Goal: Task Accomplishment & Management: Use online tool/utility

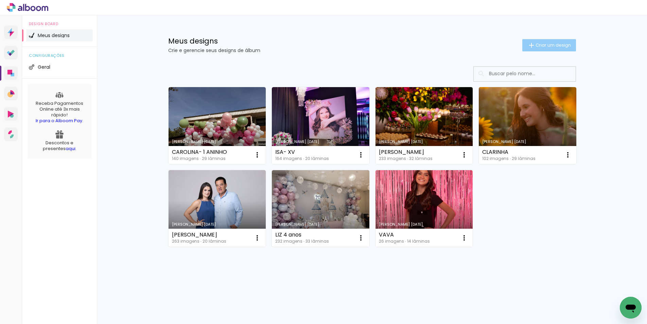
click at [542, 43] on span "Criar um design" at bounding box center [553, 45] width 35 height 4
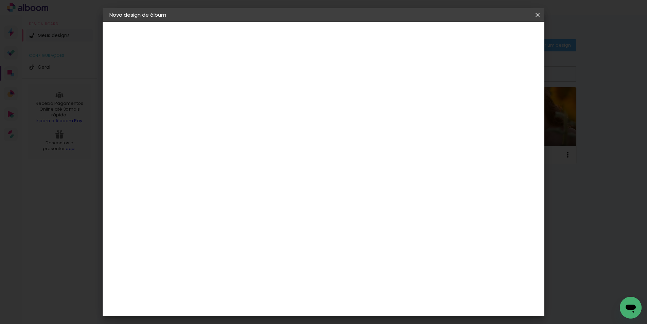
click at [221, 86] on input at bounding box center [221, 91] width 0 height 11
type input "CLARA"
click at [0, 0] on slot "Avançar" at bounding box center [0, 0] width 0 height 0
click at [227, 209] on div "Albumaster" at bounding box center [232, 211] width 32 height 5
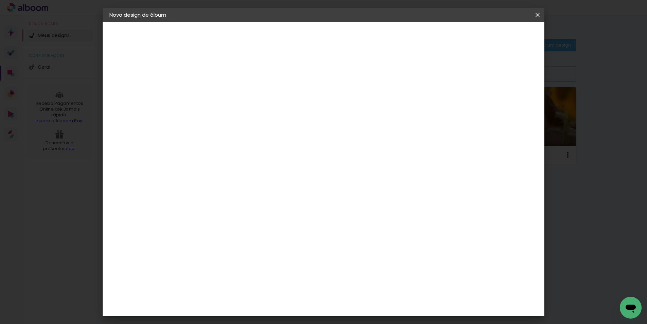
click at [339, 141] on div "Sugerir uma encadernadora" at bounding box center [318, 141] width 42 height 11
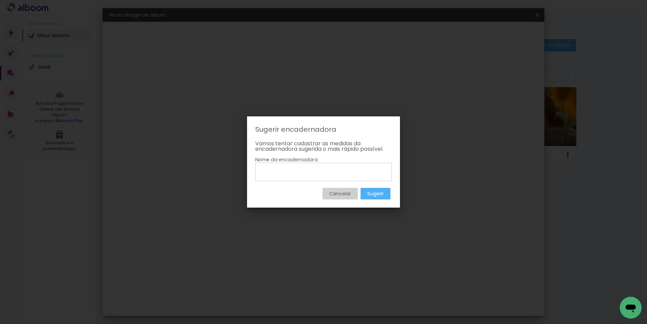
click at [326, 192] on paper-button "Cancelar" at bounding box center [340, 194] width 35 height 12
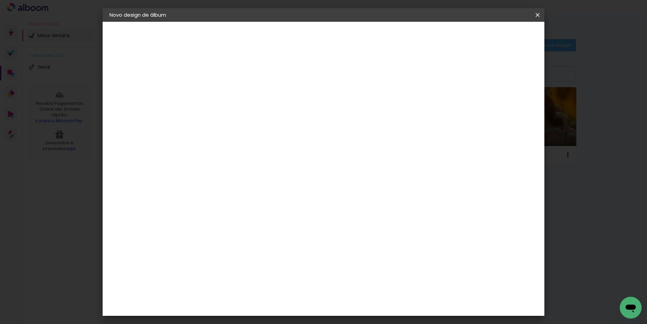
click at [0, 0] on slot "Tamanho Livre" at bounding box center [0, 0] width 0 height 0
click at [294, 99] on iron-icon at bounding box center [290, 103] width 8 height 8
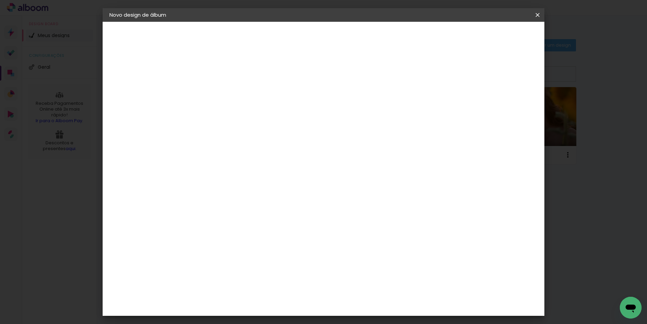
drag, startPoint x: 273, startPoint y: 216, endPoint x: 283, endPoint y: 215, distance: 10.2
click at [0, 0] on slot "Avançar" at bounding box center [0, 0] width 0 height 0
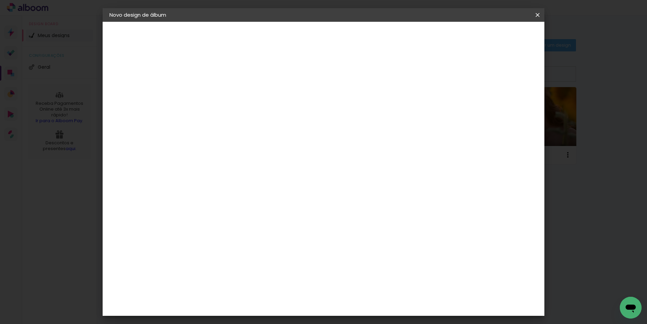
click at [266, 142] on span "20 × 30" at bounding box center [251, 149] width 32 height 14
click at [0, 0] on slot "Avançar" at bounding box center [0, 0] width 0 height 0
click at [500, 34] on span "Iniciar design" at bounding box center [484, 36] width 31 height 5
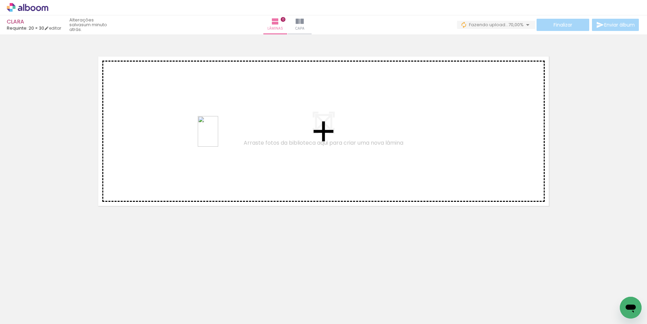
drag, startPoint x: 194, startPoint y: 282, endPoint x: 231, endPoint y: 237, distance: 57.9
click at [219, 137] on quentale-workspace at bounding box center [323, 162] width 647 height 324
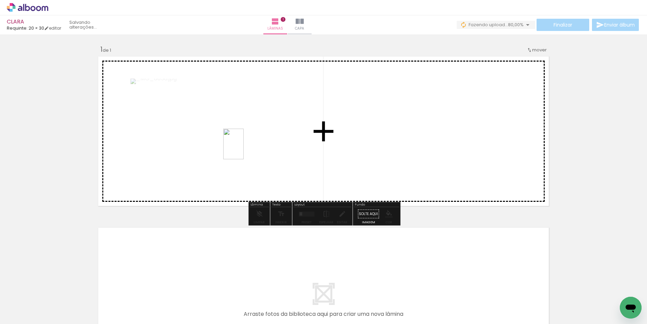
click at [244, 149] on quentale-workspace at bounding box center [323, 162] width 647 height 324
drag, startPoint x: 265, startPoint y: 280, endPoint x: 323, endPoint y: 145, distance: 146.6
click at [323, 145] on quentale-workspace at bounding box center [323, 162] width 647 height 324
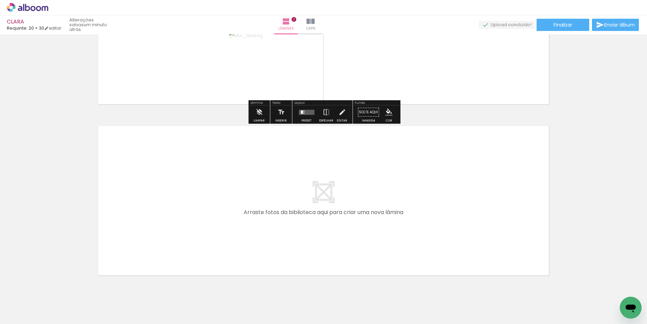
scroll to position [122, 0]
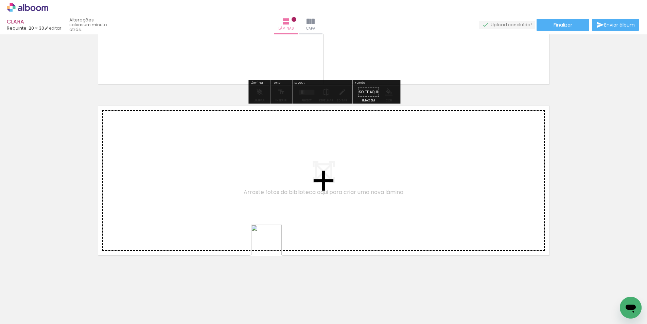
click at [235, 219] on quentale-workspace at bounding box center [323, 162] width 647 height 324
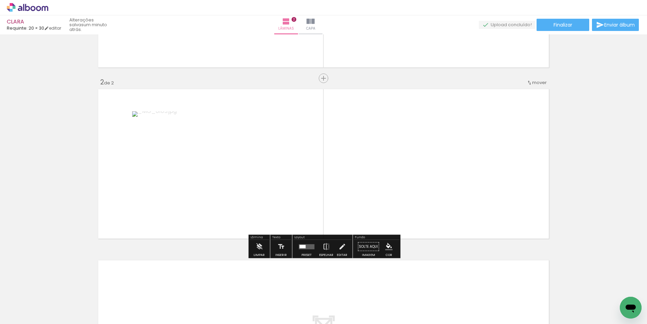
scroll to position [144, 0]
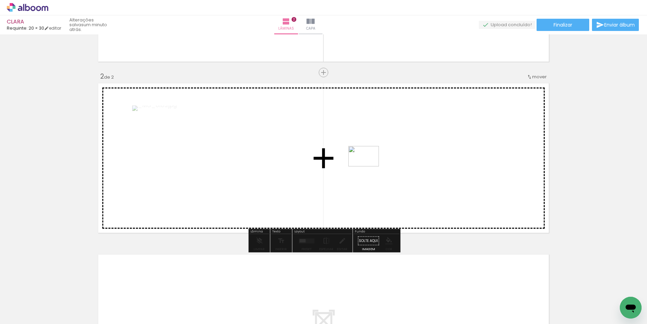
drag, startPoint x: 376, startPoint y: 299, endPoint x: 369, endPoint y: 166, distance: 133.0
click at [369, 166] on quentale-workspace at bounding box center [323, 162] width 647 height 324
drag, startPoint x: 428, startPoint y: 284, endPoint x: 494, endPoint y: 184, distance: 120.4
click at [494, 184] on quentale-workspace at bounding box center [323, 162] width 647 height 324
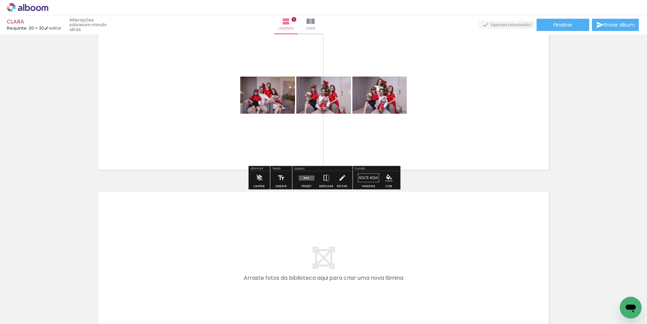
scroll to position [293, 0]
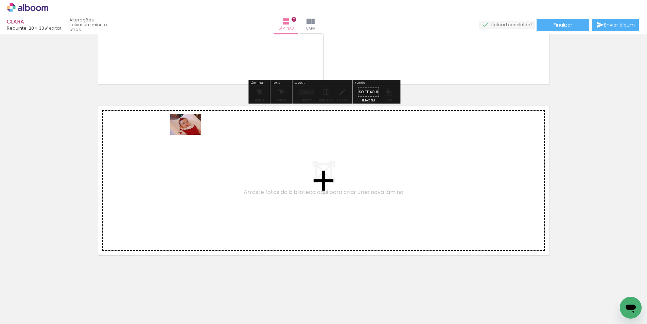
click at [190, 136] on quentale-workspace at bounding box center [323, 162] width 647 height 324
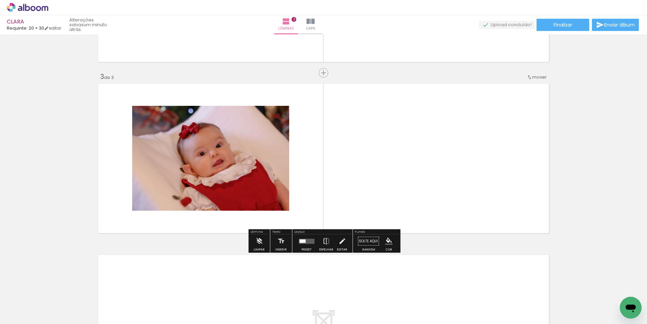
scroll to position [315, 0]
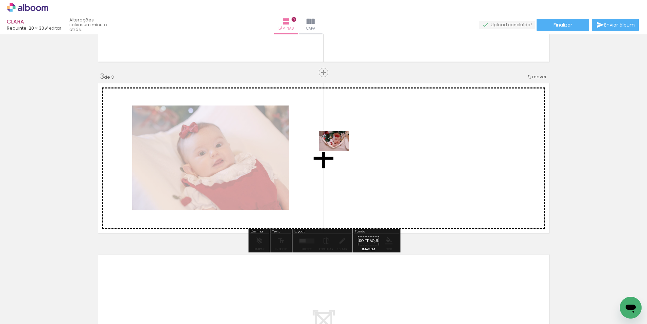
drag, startPoint x: 136, startPoint y: 283, endPoint x: 339, endPoint y: 151, distance: 242.0
click at [339, 151] on quentale-workspace at bounding box center [323, 162] width 647 height 324
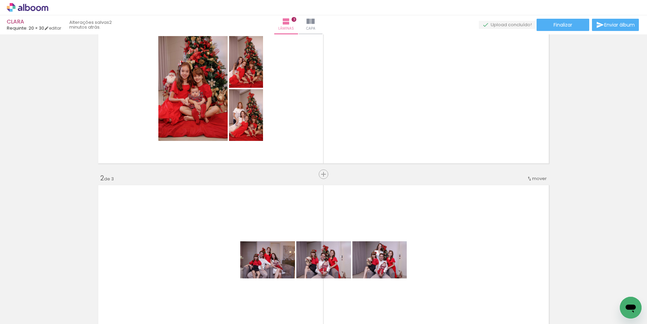
scroll to position [35, 0]
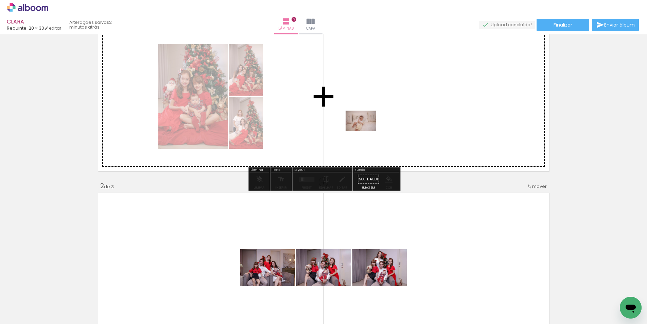
click at [366, 131] on quentale-workspace at bounding box center [323, 162] width 647 height 324
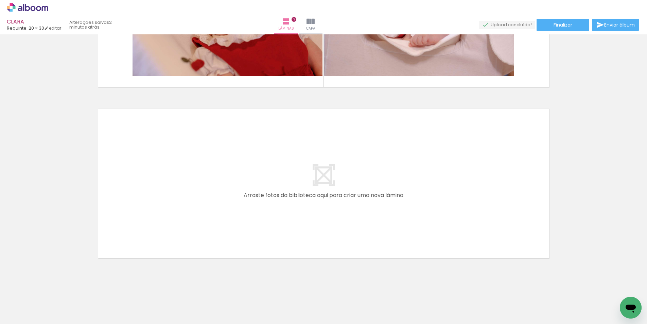
scroll to position [461, 0]
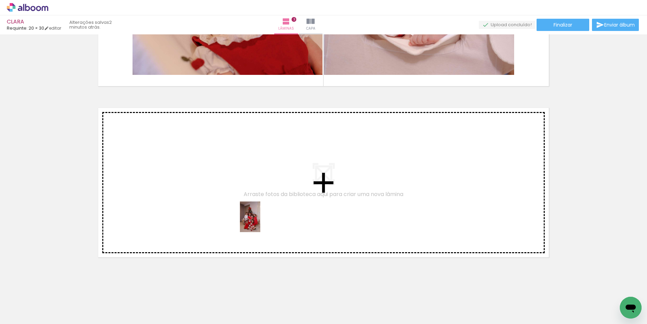
click at [260, 222] on quentale-workspace at bounding box center [323, 162] width 647 height 324
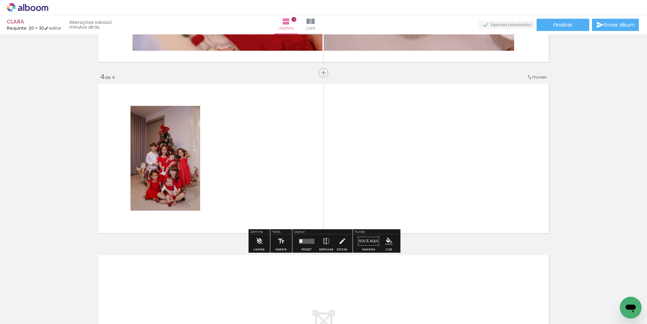
scroll to position [486, 0]
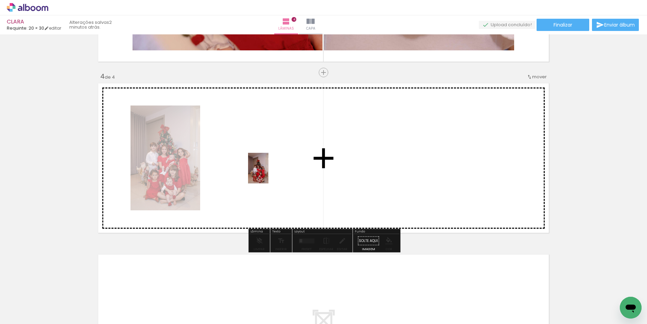
click at [268, 173] on quentale-workspace at bounding box center [323, 162] width 647 height 324
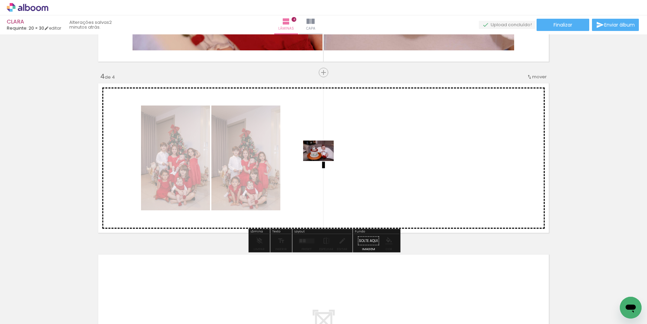
drag, startPoint x: 376, startPoint y: 270, endPoint x: 332, endPoint y: 224, distance: 63.5
click at [325, 161] on quentale-workspace at bounding box center [323, 162] width 647 height 324
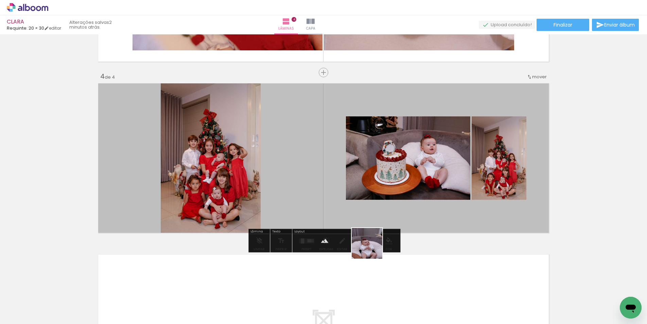
drag, startPoint x: 357, startPoint y: 295, endPoint x: 403, endPoint y: 167, distance: 136.4
click at [403, 167] on quentale-workspace at bounding box center [323, 162] width 647 height 324
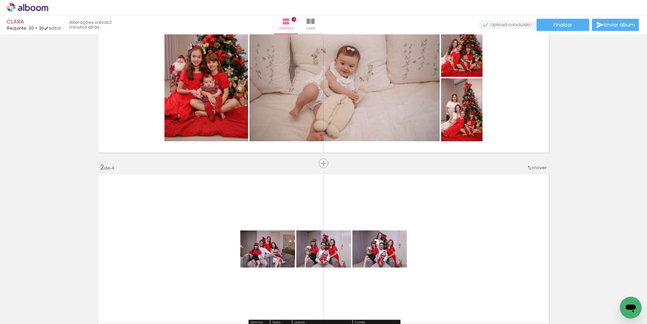
scroll to position [0, 0]
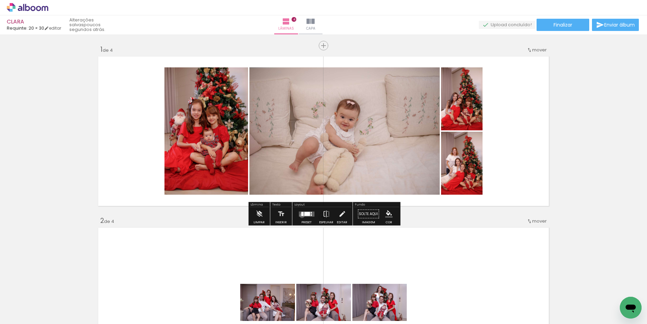
click at [301, 215] on div at bounding box center [302, 213] width 2 height 4
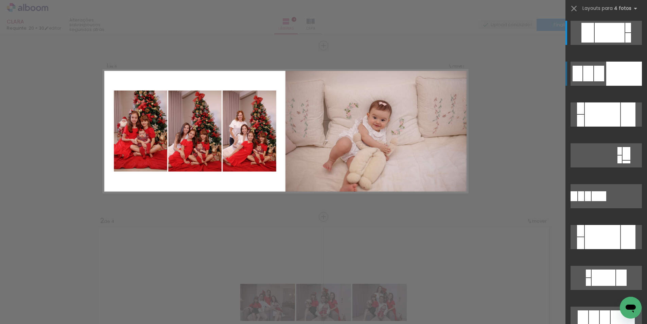
click at [627, 69] on div at bounding box center [624, 74] width 36 height 24
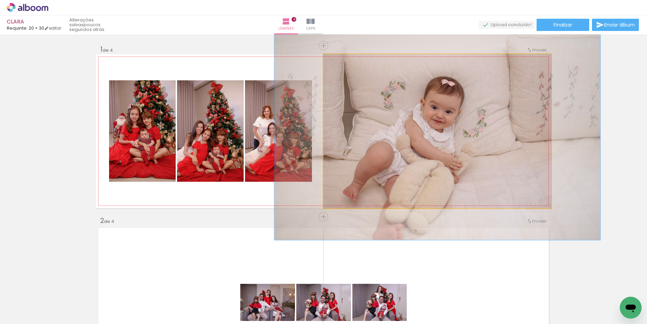
drag, startPoint x: 348, startPoint y: 61, endPoint x: 355, endPoint y: 62, distance: 7.3
type paper-slider "141"
click at [352, 61] on div at bounding box center [352, 61] width 27 height 11
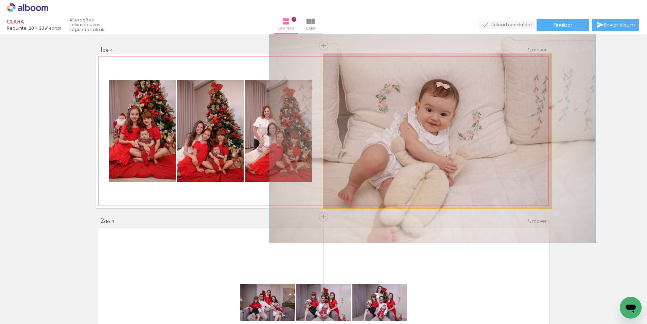
drag, startPoint x: 447, startPoint y: 111, endPoint x: 442, endPoint y: 115, distance: 5.9
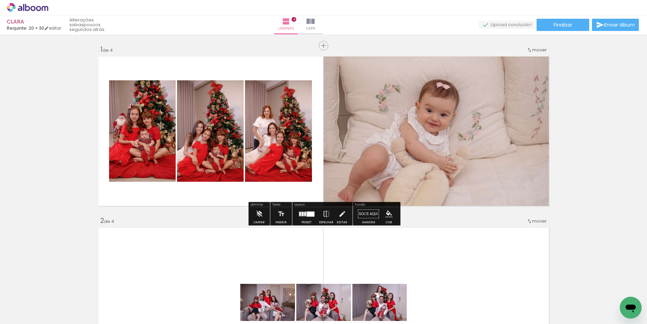
click at [129, 113] on quentale-photo at bounding box center [142, 130] width 67 height 101
click at [128, 113] on album-spread "1 de 4" at bounding box center [323, 131] width 455 height 154
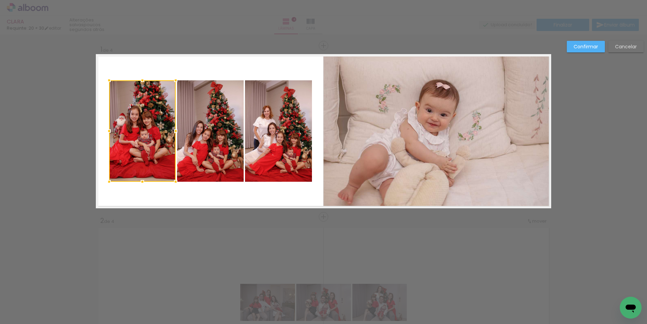
drag, startPoint x: 101, startPoint y: 58, endPoint x: 305, endPoint y: 175, distance: 235.7
click at [305, 175] on album-spread "1 de 4" at bounding box center [323, 131] width 455 height 154
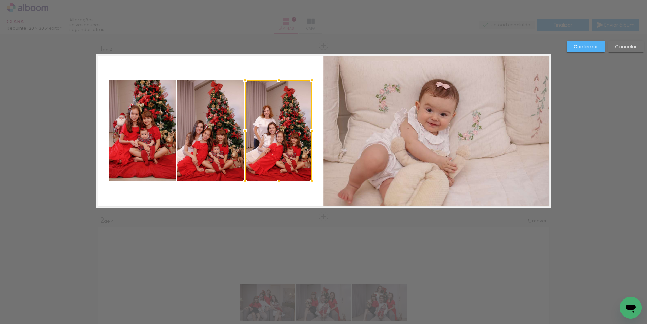
click at [214, 151] on quentale-photo at bounding box center [210, 130] width 67 height 101
click at [110, 140] on quentale-photo at bounding box center [142, 130] width 67 height 101
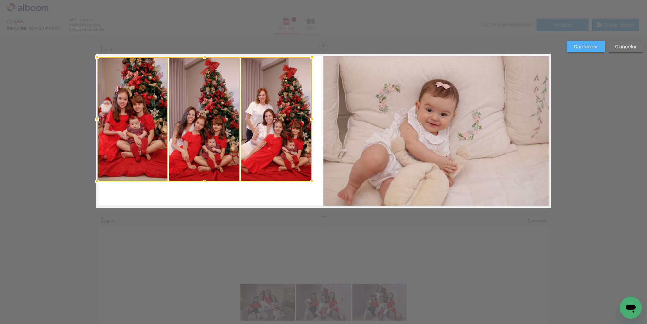
drag, startPoint x: 108, startPoint y: 76, endPoint x: 97, endPoint y: 59, distance: 20.1
click at [92, 53] on div at bounding box center [97, 57] width 14 height 14
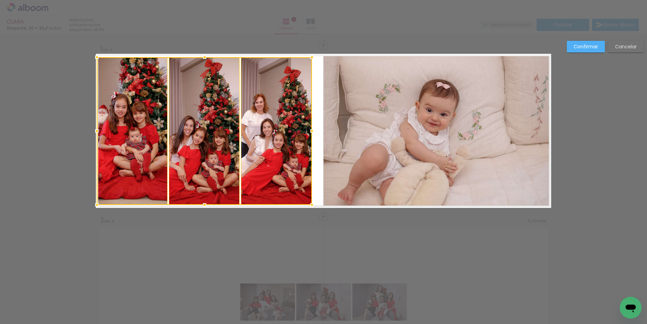
drag, startPoint x: 202, startPoint y: 181, endPoint x: 203, endPoint y: 203, distance: 21.5
click at [200, 205] on div at bounding box center [205, 205] width 14 height 14
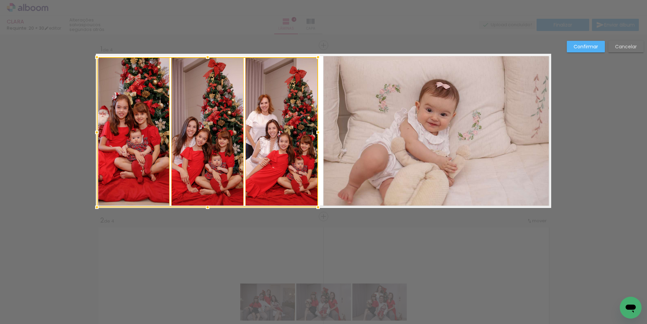
drag, startPoint x: 310, startPoint y: 133, endPoint x: 316, endPoint y: 133, distance: 6.1
click at [317, 133] on div at bounding box center [318, 132] width 14 height 14
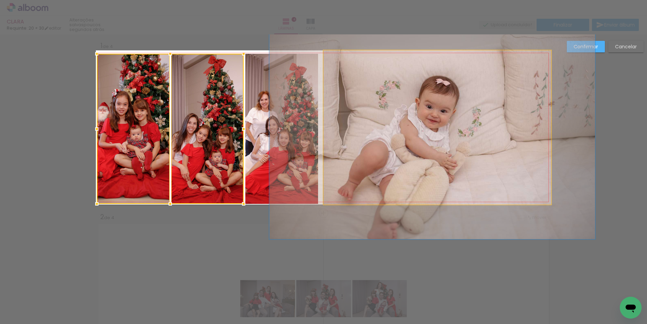
click at [397, 102] on quentale-photo at bounding box center [438, 127] width 228 height 154
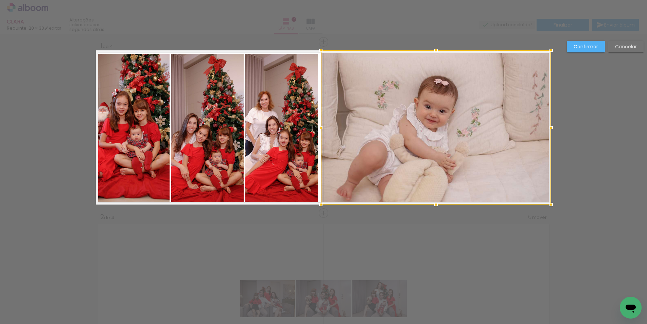
click at [321, 127] on div at bounding box center [321, 128] width 14 height 14
click at [0, 0] on slot "Confirmar" at bounding box center [0, 0] width 0 height 0
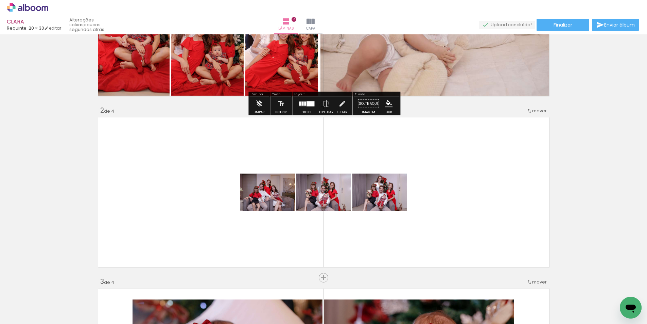
scroll to position [130, 0]
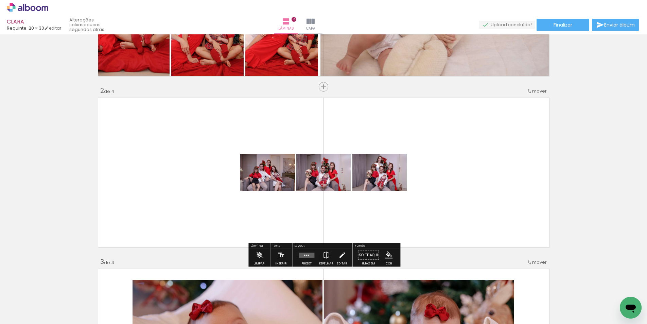
click at [0, 0] on slot "P&B" at bounding box center [0, 0] width 0 height 0
click at [302, 250] on div at bounding box center [306, 255] width 18 height 14
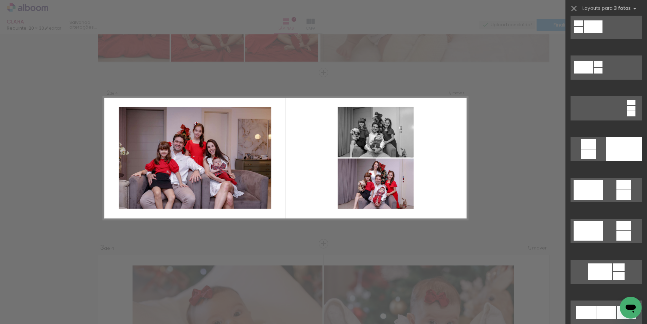
scroll to position [225, 0]
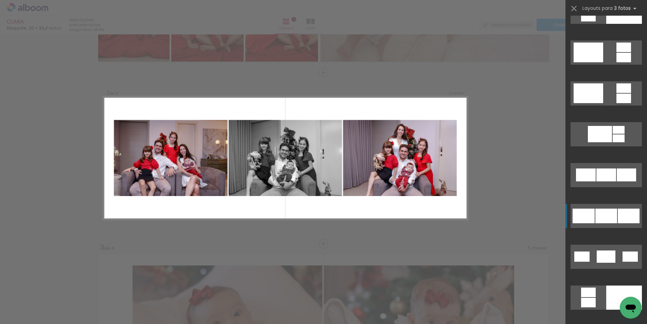
drag, startPoint x: 619, startPoint y: 217, endPoint x: 613, endPoint y: 217, distance: 5.4
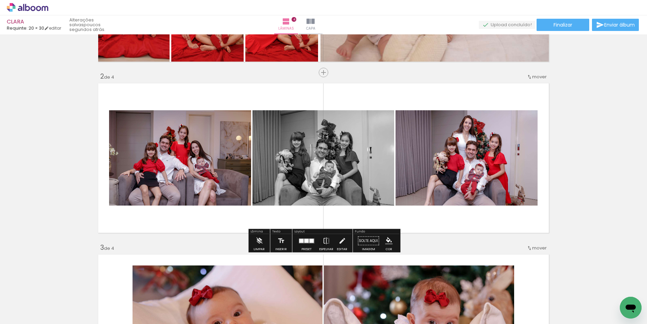
click at [323, 167] on div at bounding box center [323, 157] width 143 height 95
click at [0, 0] on slot "P&B" at bounding box center [0, 0] width 0 height 0
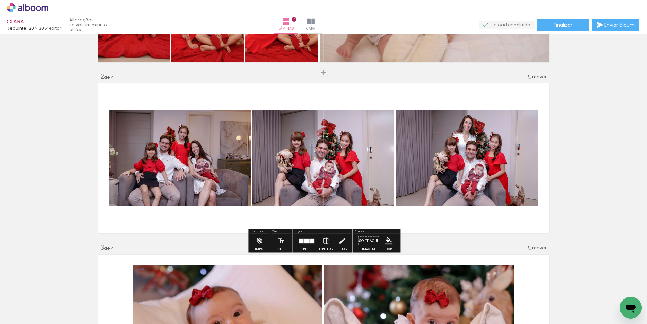
click at [202, 146] on quentale-photo at bounding box center [180, 157] width 142 height 95
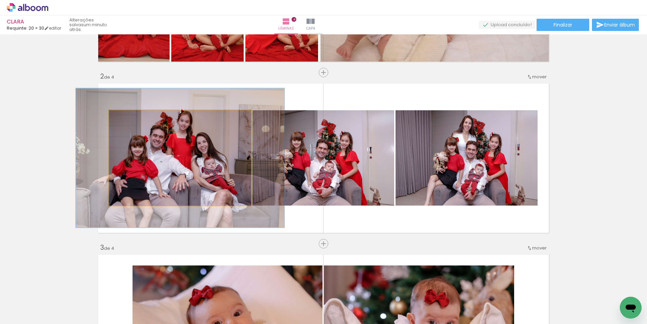
drag, startPoint x: 129, startPoint y: 117, endPoint x: 140, endPoint y: 117, distance: 10.9
click at [140, 117] on div at bounding box center [135, 117] width 11 height 11
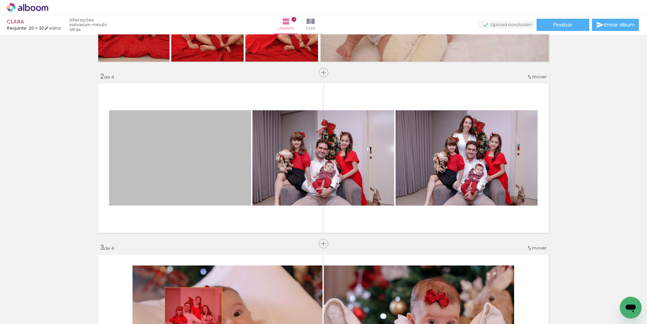
drag, startPoint x: 170, startPoint y: 165, endPoint x: 193, endPoint y: 306, distance: 142.7
click at [193, 306] on quentale-workspace at bounding box center [323, 162] width 647 height 324
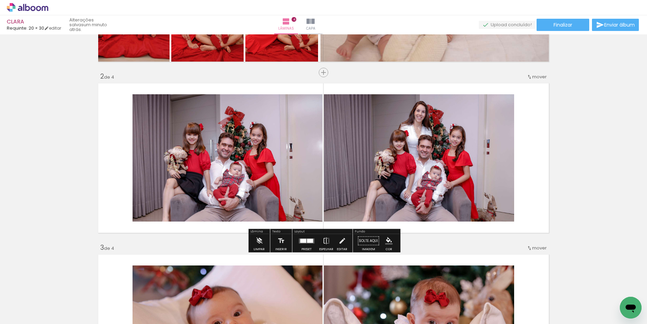
drag, startPoint x: 223, startPoint y: 150, endPoint x: 198, endPoint y: 141, distance: 27.1
click at [223, 150] on quentale-photo at bounding box center [228, 157] width 190 height 127
click at [303, 241] on div at bounding box center [303, 240] width 6 height 4
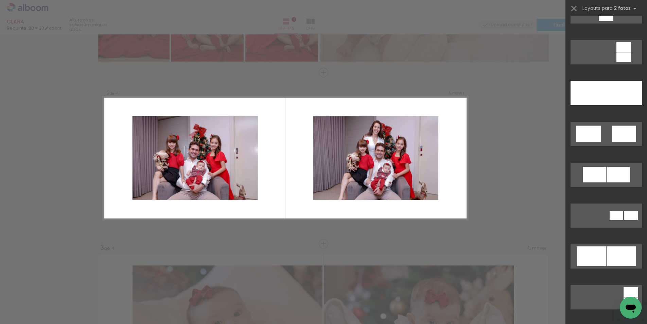
scroll to position [320, 0]
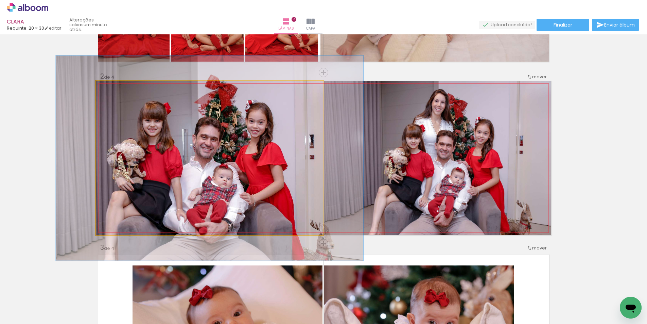
drag, startPoint x: 119, startPoint y: 88, endPoint x: 122, endPoint y: 88, distance: 3.8
type paper-slider "133"
click at [122, 88] on div at bounding box center [125, 88] width 27 height 11
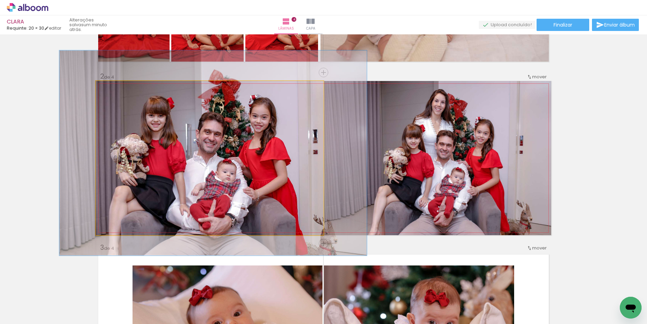
drag, startPoint x: 209, startPoint y: 145, endPoint x: 212, endPoint y: 140, distance: 6.1
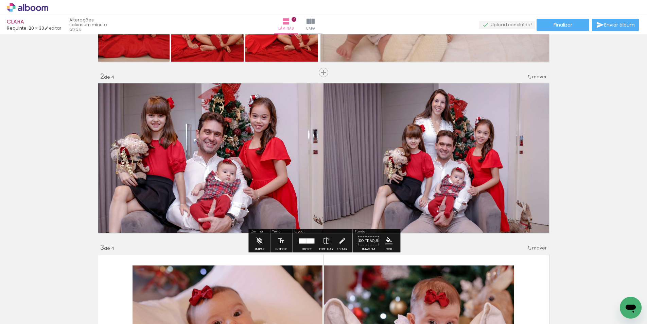
click at [424, 144] on quentale-photo at bounding box center [438, 158] width 228 height 154
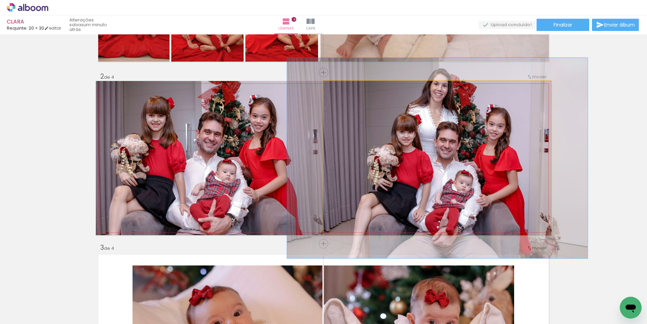
drag, startPoint x: 346, startPoint y: 87, endPoint x: 352, endPoint y: 87, distance: 6.1
type paper-slider "130"
click at [352, 87] on div at bounding box center [346, 88] width 11 height 11
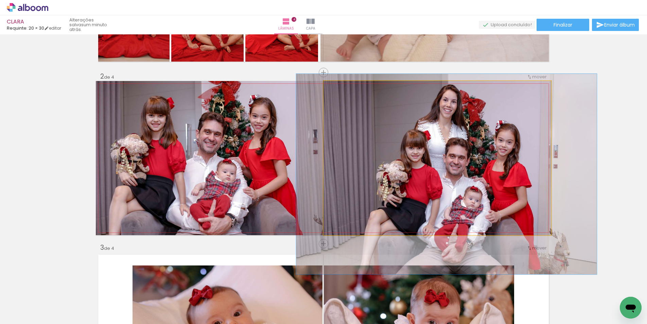
drag, startPoint x: 405, startPoint y: 132, endPoint x: 414, endPoint y: 147, distance: 18.0
click at [414, 147] on div at bounding box center [446, 174] width 300 height 200
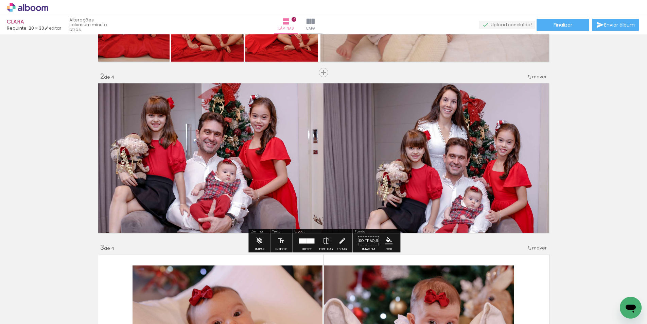
click at [162, 118] on div at bounding box center [212, 152] width 307 height 205
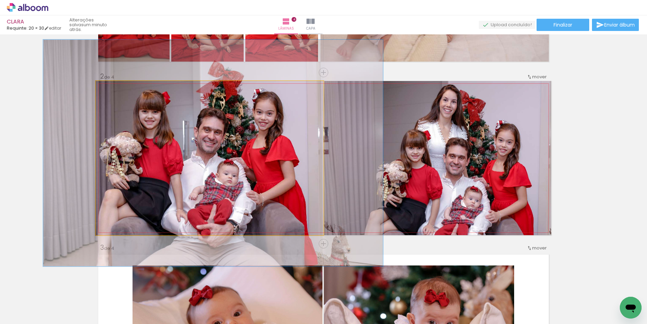
type paper-slider "146"
drag, startPoint x: 125, startPoint y: 89, endPoint x: 130, endPoint y: 91, distance: 5.2
click at [128, 90] on div at bounding box center [124, 88] width 11 height 11
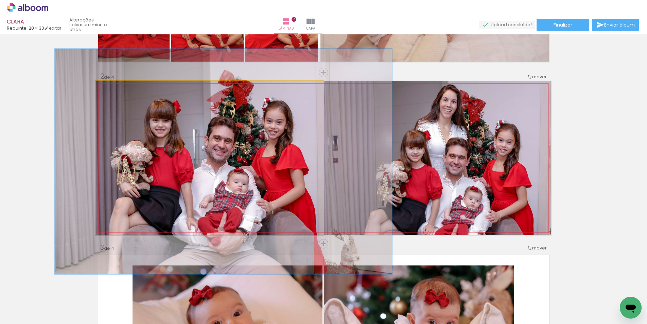
drag, startPoint x: 202, startPoint y: 154, endPoint x: 212, endPoint y: 162, distance: 13.3
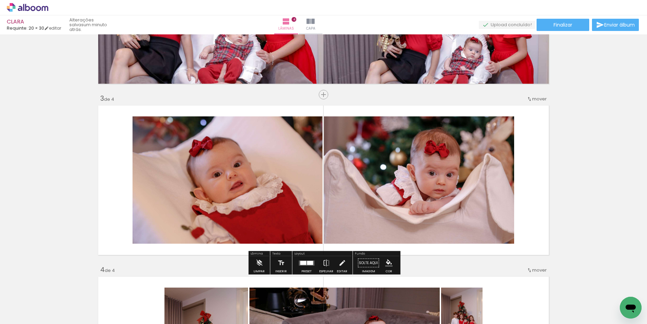
scroll to position [293, 0]
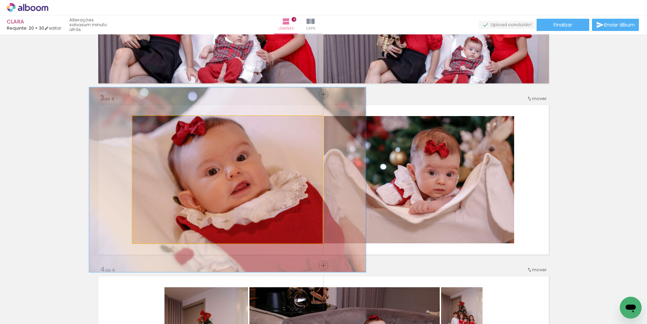
type paper-slider "145"
drag, startPoint x: 153, startPoint y: 125, endPoint x: 165, endPoint y: 131, distance: 13.7
click at [164, 126] on div at bounding box center [159, 123] width 11 height 11
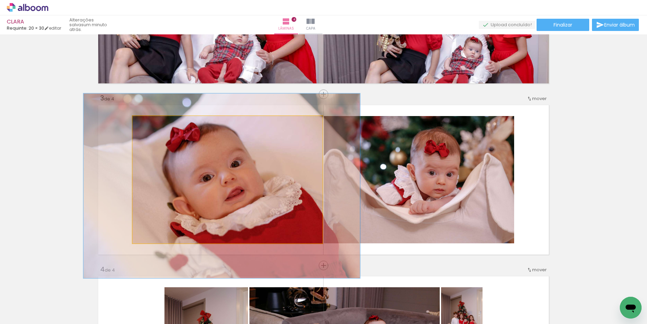
drag, startPoint x: 225, startPoint y: 167, endPoint x: 219, endPoint y: 172, distance: 7.9
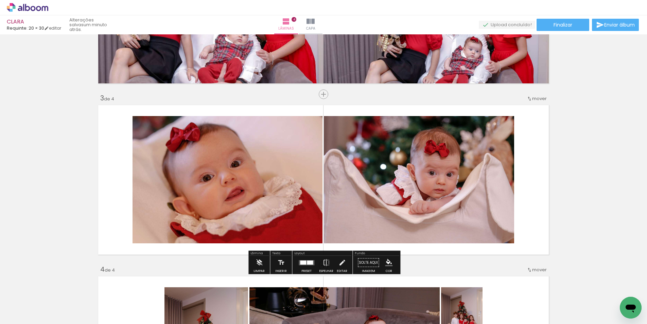
click at [436, 174] on quentale-photo at bounding box center [419, 179] width 190 height 127
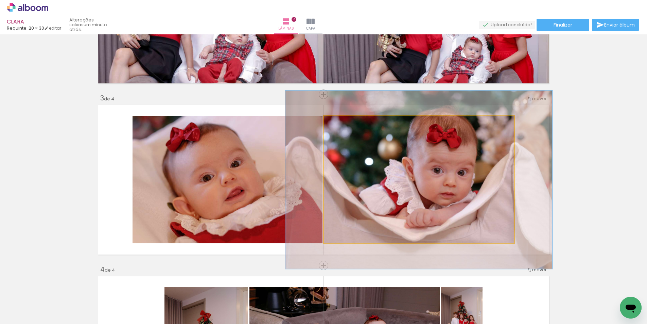
type paper-slider "140"
click at [352, 123] on div at bounding box center [353, 123] width 27 height 11
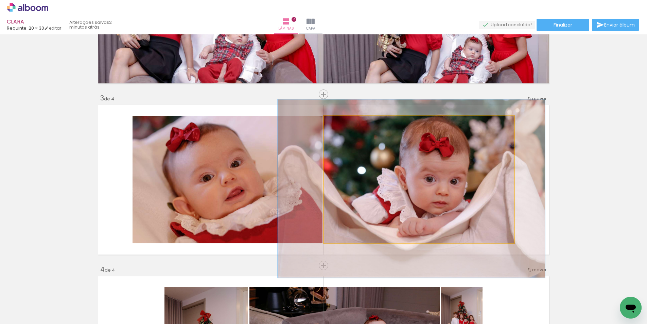
drag, startPoint x: 418, startPoint y: 160, endPoint x: 410, endPoint y: 167, distance: 10.1
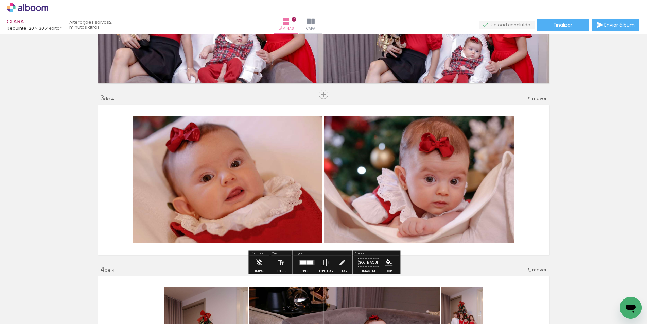
click at [219, 164] on quentale-photo at bounding box center [228, 179] width 190 height 127
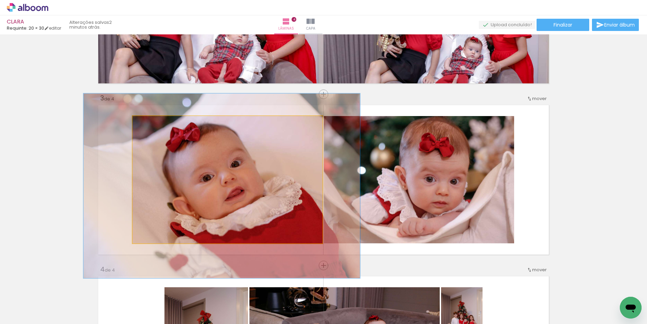
click at [219, 164] on album-spread "3 de 4" at bounding box center [323, 180] width 455 height 154
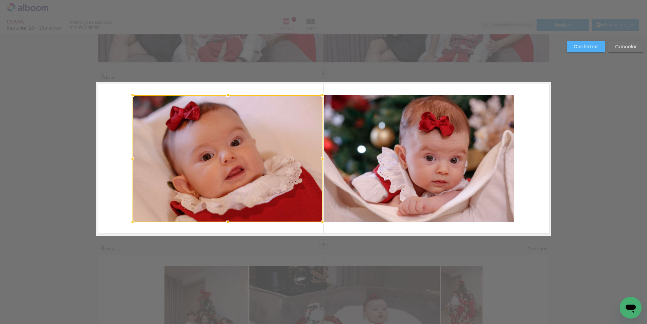
scroll to position [315, 0]
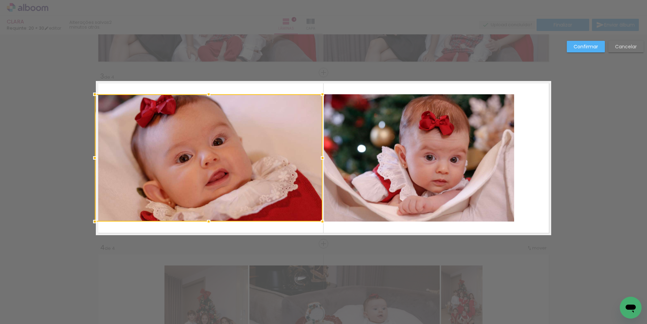
drag, startPoint x: 131, startPoint y: 157, endPoint x: 98, endPoint y: 155, distance: 33.4
click at [98, 155] on div at bounding box center [95, 158] width 14 height 14
click at [461, 157] on quentale-photo at bounding box center [419, 157] width 190 height 127
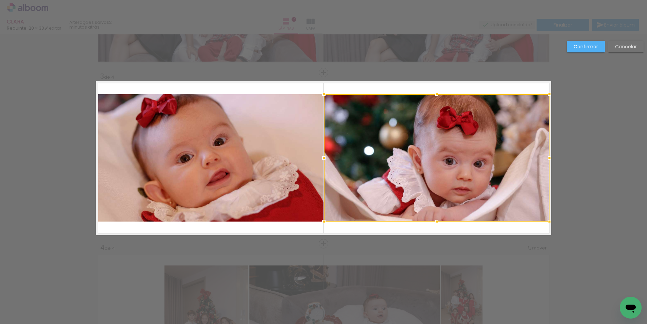
drag, startPoint x: 515, startPoint y: 159, endPoint x: 496, endPoint y: 186, distance: 33.1
click at [548, 159] on div at bounding box center [550, 158] width 14 height 14
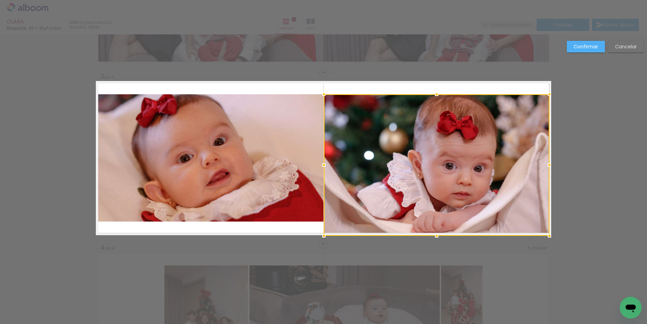
drag, startPoint x: 437, startPoint y: 220, endPoint x: 437, endPoint y: 179, distance: 41.1
click at [437, 232] on div at bounding box center [437, 236] width 14 height 14
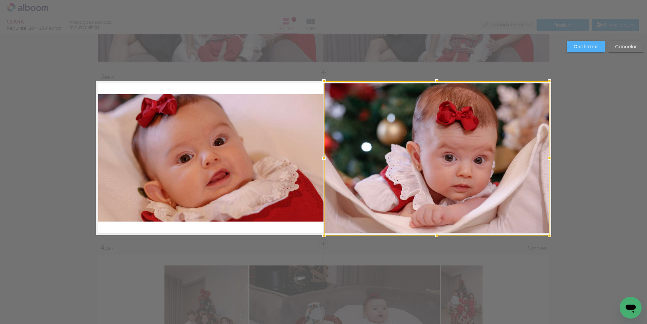
drag, startPoint x: 438, startPoint y: 92, endPoint x: 398, endPoint y: 92, distance: 39.8
click at [436, 78] on div at bounding box center [437, 81] width 14 height 14
drag, startPoint x: 140, startPoint y: 131, endPoint x: 177, endPoint y: 119, distance: 39.4
click at [140, 131] on album-spread "3 de 4" at bounding box center [323, 158] width 455 height 154
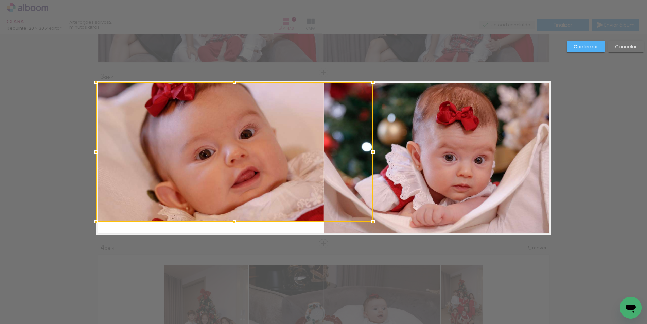
drag, startPoint x: 209, startPoint y: 93, endPoint x: 207, endPoint y: 85, distance: 9.1
click at [206, 84] on div at bounding box center [234, 151] width 277 height 139
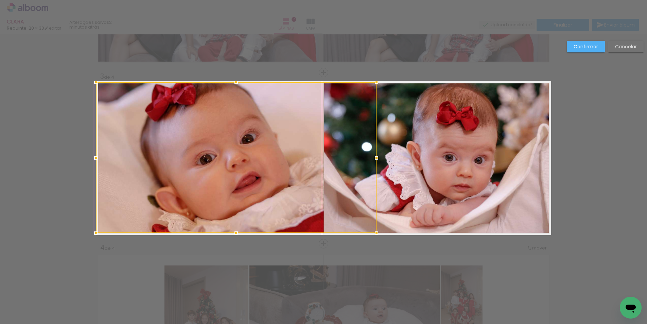
drag, startPoint x: 236, startPoint y: 224, endPoint x: 239, endPoint y: 236, distance: 12.4
click at [237, 237] on div at bounding box center [236, 233] width 14 height 14
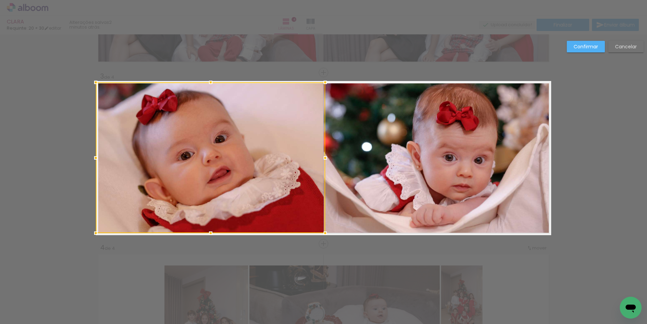
drag, startPoint x: 377, startPoint y: 158, endPoint x: 325, endPoint y: 169, distance: 52.4
click at [325, 169] on album-spread "3 de 4" at bounding box center [323, 158] width 455 height 154
click at [0, 0] on slot "Confirmar" at bounding box center [0, 0] width 0 height 0
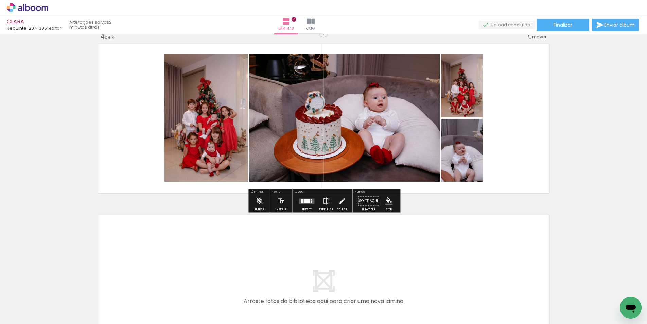
scroll to position [481, 0]
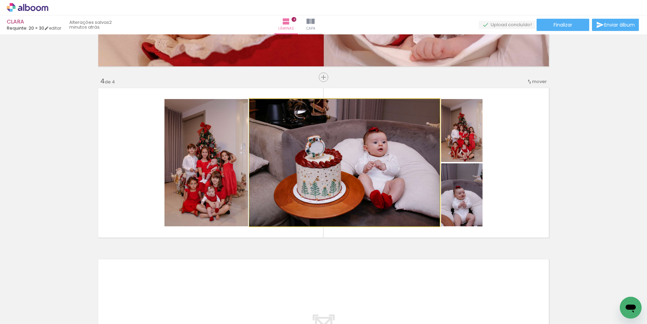
click at [395, 172] on quentale-photo at bounding box center [344, 162] width 190 height 127
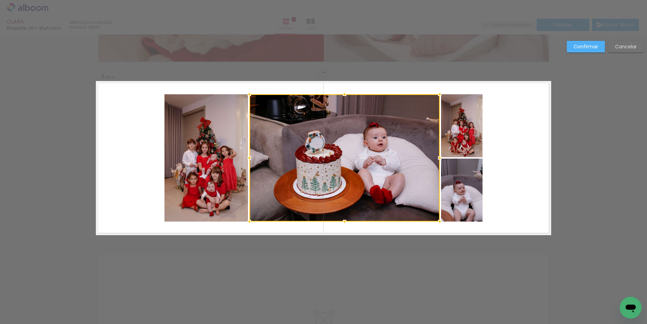
scroll to position [486, 0]
click at [0, 0] on slot "Confirmar" at bounding box center [0, 0] width 0 height 0
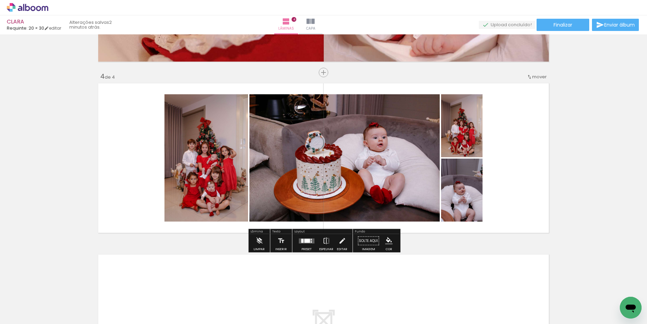
drag, startPoint x: 304, startPoint y: 243, endPoint x: 314, endPoint y: 242, distance: 10.3
click at [304, 243] on div at bounding box center [306, 241] width 18 height 14
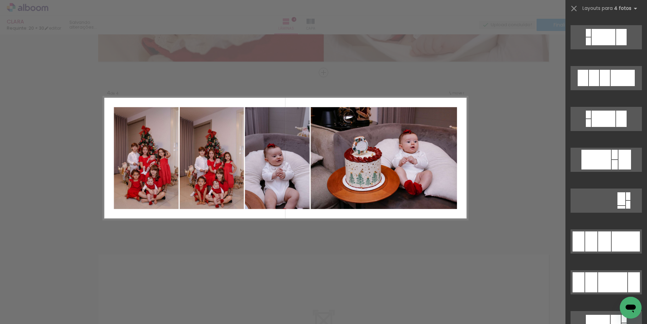
scroll to position [242, 0]
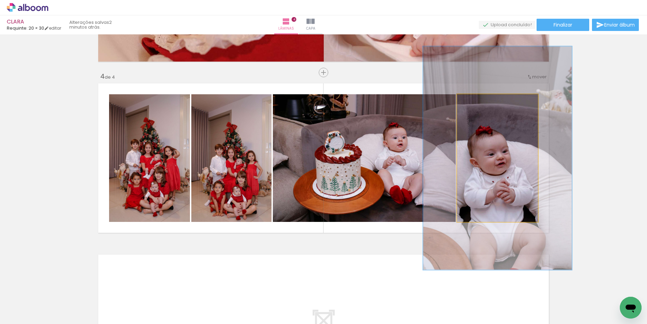
drag, startPoint x: 482, startPoint y: 101, endPoint x: 494, endPoint y: 101, distance: 12.6
type paper-slider "175"
click at [494, 101] on div at bounding box center [486, 101] width 27 height 11
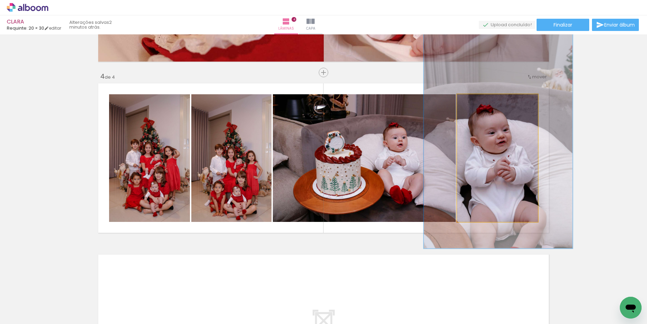
drag, startPoint x: 518, startPoint y: 179, endPoint x: 488, endPoint y: 164, distance: 33.7
click at [519, 158] on div at bounding box center [498, 136] width 149 height 223
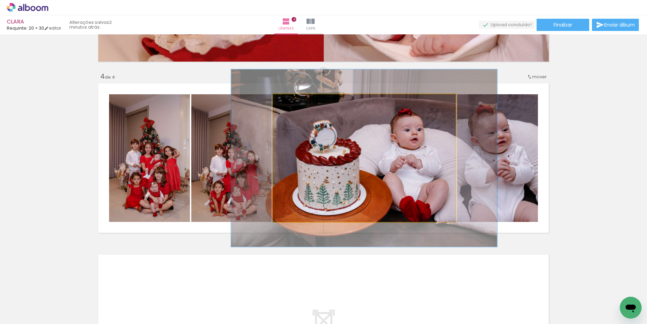
drag, startPoint x: 293, startPoint y: 101, endPoint x: 302, endPoint y: 101, distance: 9.2
type paper-slider "139"
click at [302, 101] on div at bounding box center [298, 101] width 11 height 11
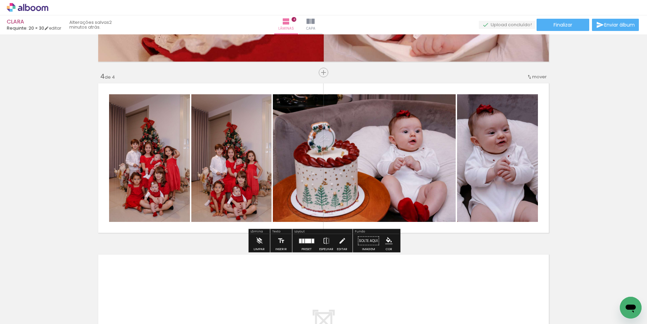
click at [226, 156] on quentale-photo at bounding box center [231, 157] width 80 height 127
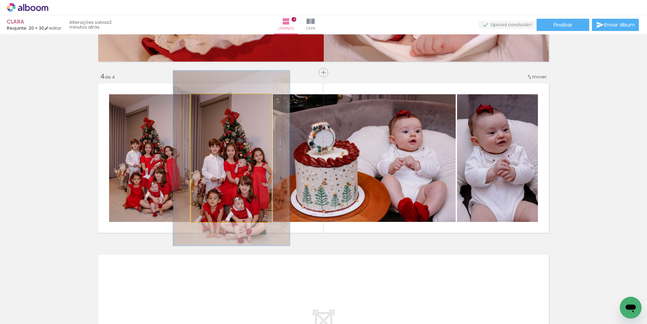
drag, startPoint x: 213, startPoint y: 101, endPoint x: 219, endPoint y: 101, distance: 6.1
type paper-slider "137"
click at [219, 101] on div at bounding box center [220, 101] width 27 height 11
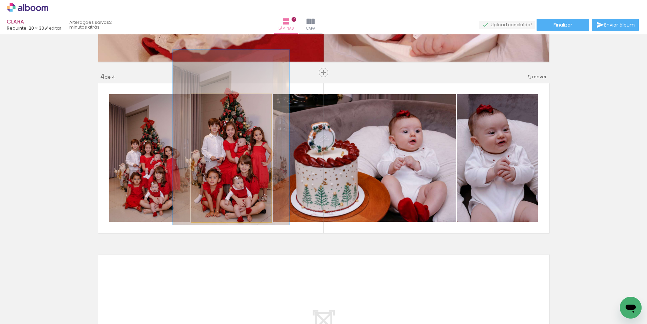
drag, startPoint x: 229, startPoint y: 155, endPoint x: 228, endPoint y: 135, distance: 20.7
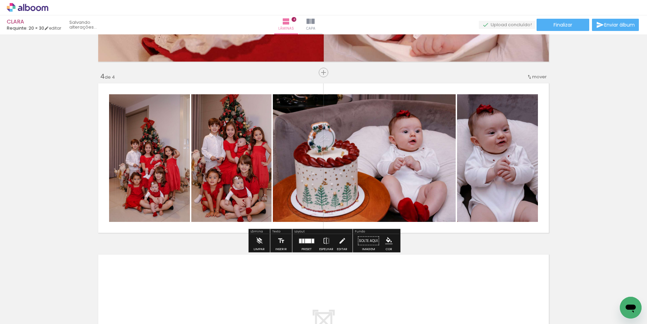
click at [152, 149] on div at bounding box center [149, 157] width 85 height 127
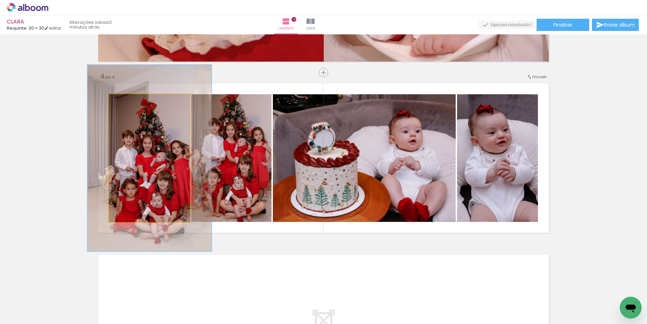
drag, startPoint x: 131, startPoint y: 105, endPoint x: 139, endPoint y: 105, distance: 8.2
type paper-slider "146"
click at [139, 105] on div at bounding box center [138, 101] width 27 height 11
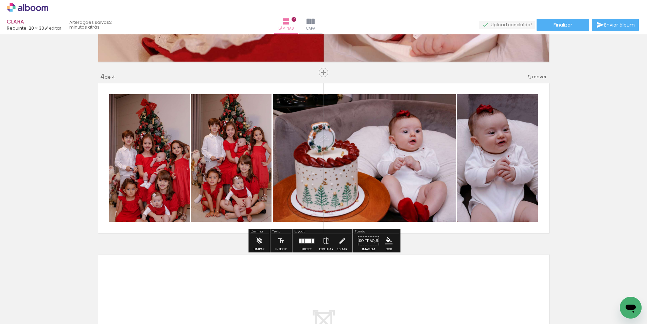
click at [137, 154] on div at bounding box center [150, 158] width 124 height 186
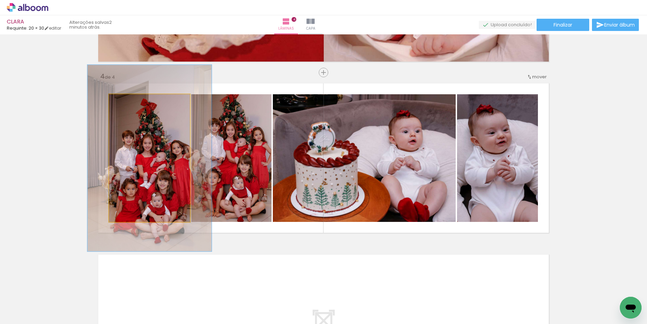
click at [137, 154] on div at bounding box center [150, 158] width 124 height 186
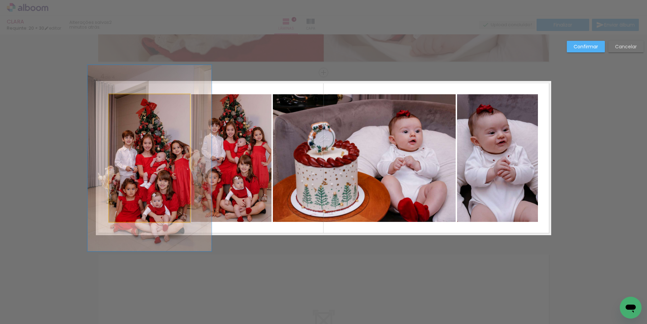
drag, startPoint x: 153, startPoint y: 171, endPoint x: 124, endPoint y: 168, distance: 29.0
click at [153, 171] on album-spread "4 de 4" at bounding box center [323, 158] width 455 height 154
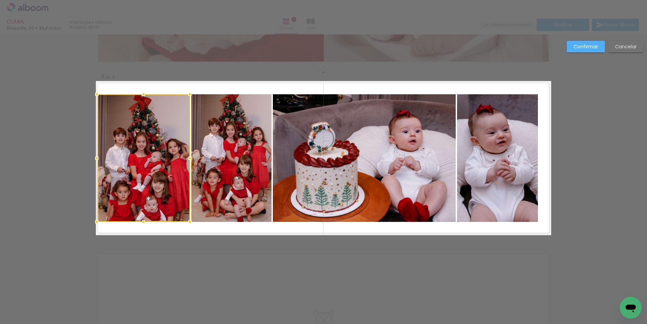
drag, startPoint x: 108, startPoint y: 156, endPoint x: 96, endPoint y: 155, distance: 12.2
click at [95, 155] on div at bounding box center [97, 158] width 14 height 14
click at [141, 196] on album-spread "4 de 4" at bounding box center [323, 158] width 455 height 154
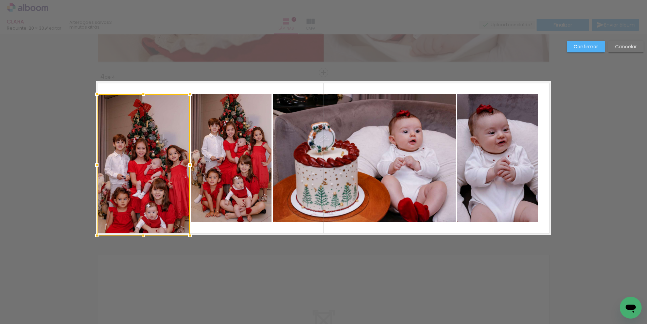
drag, startPoint x: 142, startPoint y: 221, endPoint x: 140, endPoint y: 232, distance: 11.3
click at [140, 232] on div at bounding box center [144, 235] width 14 height 14
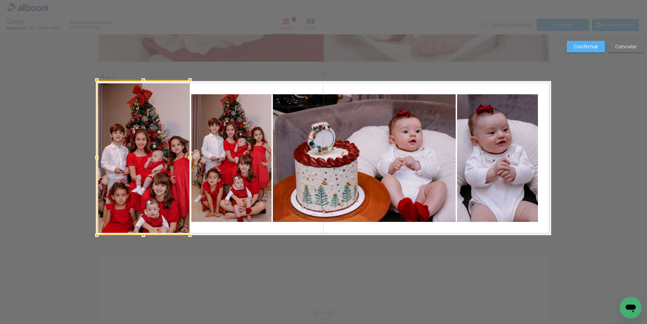
drag, startPoint x: 143, startPoint y: 93, endPoint x: 143, endPoint y: 82, distance: 10.9
click at [143, 82] on div at bounding box center [144, 80] width 14 height 14
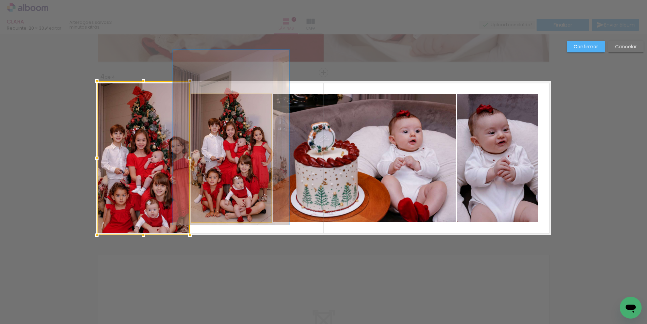
click at [237, 140] on quentale-photo at bounding box center [231, 157] width 80 height 127
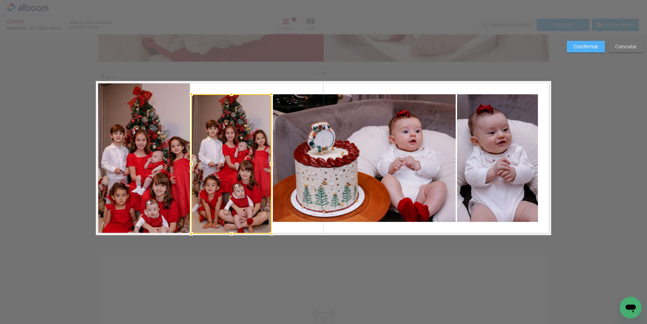
drag, startPoint x: 230, startPoint y: 228, endPoint x: 229, endPoint y: 234, distance: 6.5
click at [229, 234] on div at bounding box center [232, 234] width 14 height 14
click at [237, 126] on album-spread "4 de 4" at bounding box center [323, 158] width 455 height 154
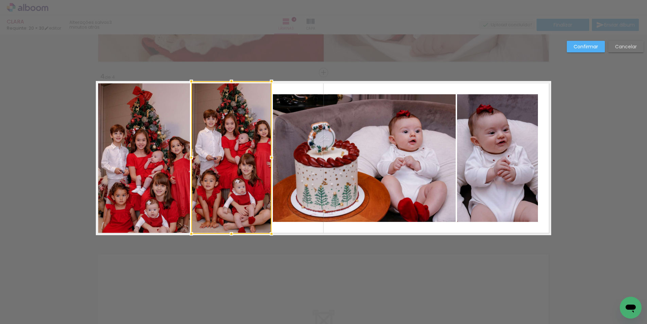
drag, startPoint x: 231, startPoint y: 93, endPoint x: 233, endPoint y: 82, distance: 11.4
click at [233, 82] on div at bounding box center [232, 81] width 14 height 14
click at [287, 146] on quentale-photo at bounding box center [364, 157] width 183 height 127
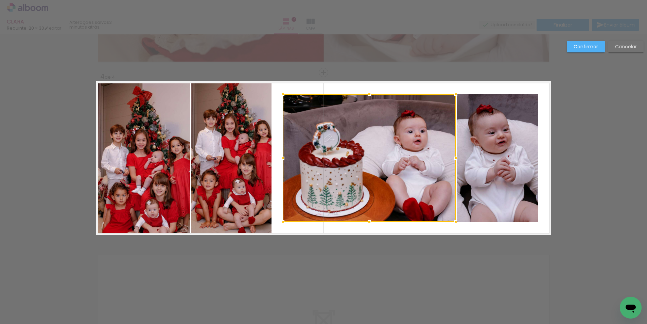
drag, startPoint x: 272, startPoint y: 157, endPoint x: 282, endPoint y: 157, distance: 10.2
click at [282, 157] on div at bounding box center [283, 158] width 14 height 14
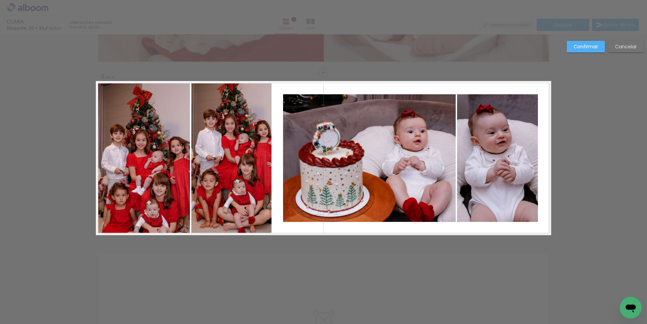
click at [238, 155] on quentale-photo at bounding box center [231, 157] width 80 height 152
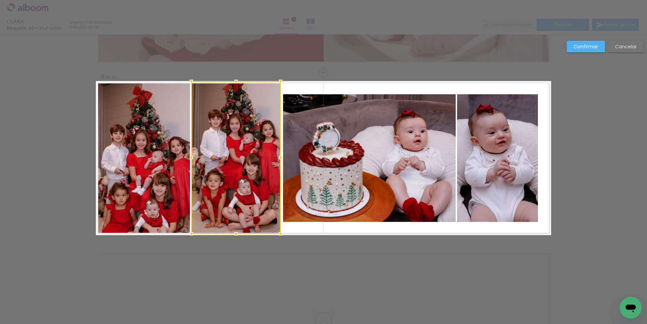
drag, startPoint x: 271, startPoint y: 158, endPoint x: 297, endPoint y: 155, distance: 26.0
click at [280, 158] on div at bounding box center [281, 158] width 14 height 14
click at [319, 152] on album-spread "4 de 4" at bounding box center [323, 158] width 455 height 154
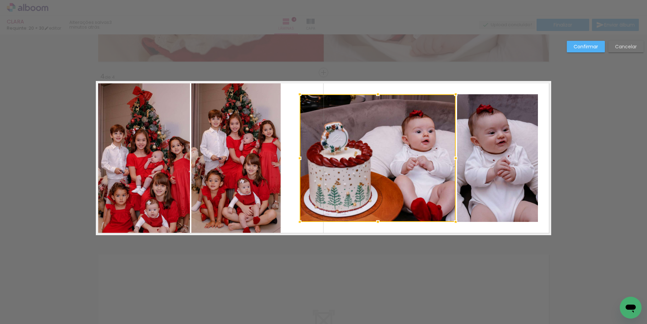
drag, startPoint x: 285, startPoint y: 157, endPoint x: 294, endPoint y: 158, distance: 8.9
click at [301, 159] on div at bounding box center [300, 158] width 14 height 14
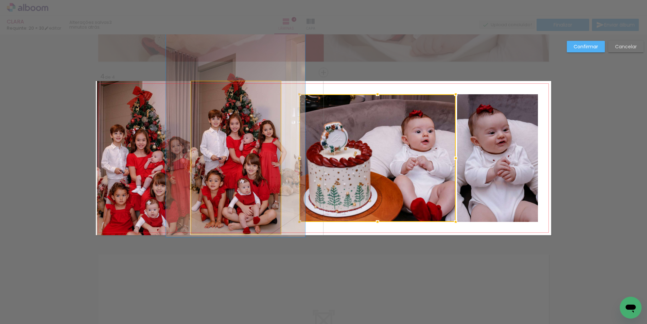
drag, startPoint x: 260, startPoint y: 157, endPoint x: 265, endPoint y: 157, distance: 5.1
click at [260, 157] on quentale-photo at bounding box center [235, 157] width 89 height 152
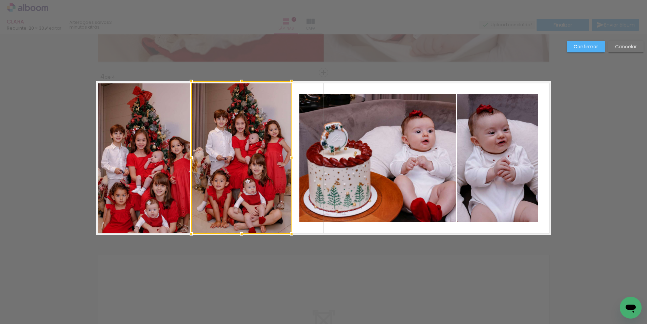
drag, startPoint x: 282, startPoint y: 158, endPoint x: 293, endPoint y: 159, distance: 10.9
click at [293, 159] on div at bounding box center [292, 158] width 14 height 14
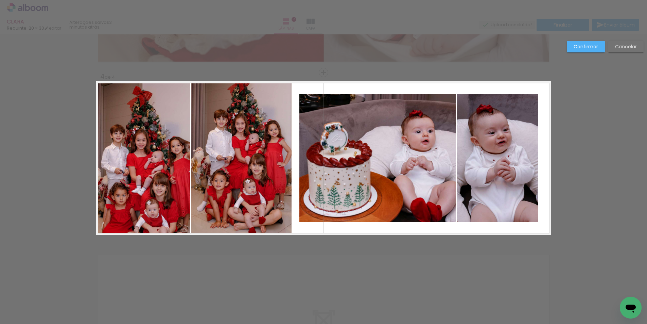
click at [496, 152] on album-spread "4 de 4" at bounding box center [323, 158] width 455 height 154
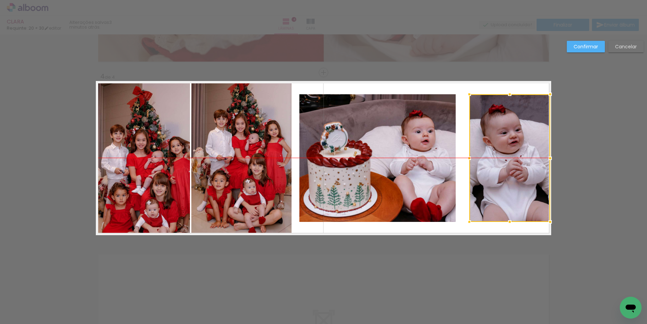
drag, startPoint x: 499, startPoint y: 168, endPoint x: 510, endPoint y: 168, distance: 11.2
click at [511, 168] on div at bounding box center [509, 157] width 81 height 127
click at [412, 164] on album-spread "4 de 4" at bounding box center [323, 158] width 455 height 154
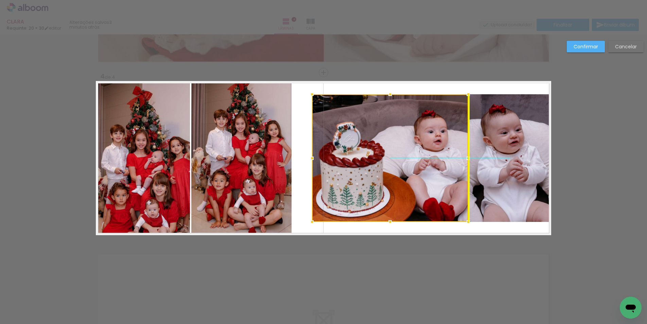
drag, startPoint x: 402, startPoint y: 162, endPoint x: 413, endPoint y: 163, distance: 10.9
click at [413, 163] on div at bounding box center [390, 157] width 156 height 127
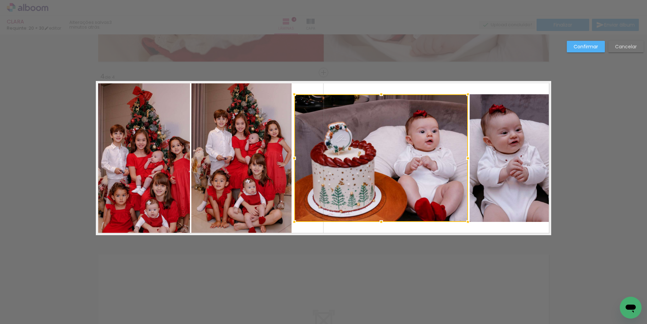
drag, startPoint x: 311, startPoint y: 157, endPoint x: 295, endPoint y: 156, distance: 16.0
click at [295, 156] on div at bounding box center [294, 158] width 14 height 14
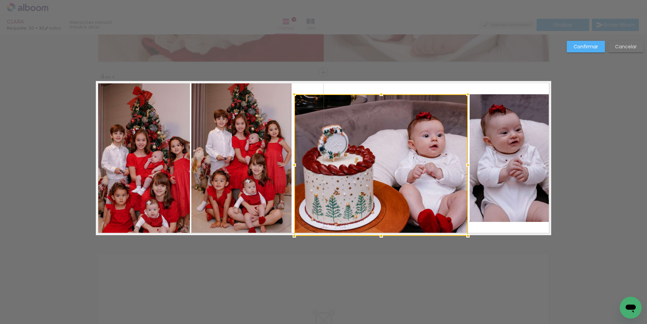
drag, startPoint x: 381, startPoint y: 221, endPoint x: 385, endPoint y: 217, distance: 5.6
click at [382, 233] on div at bounding box center [381, 236] width 14 height 14
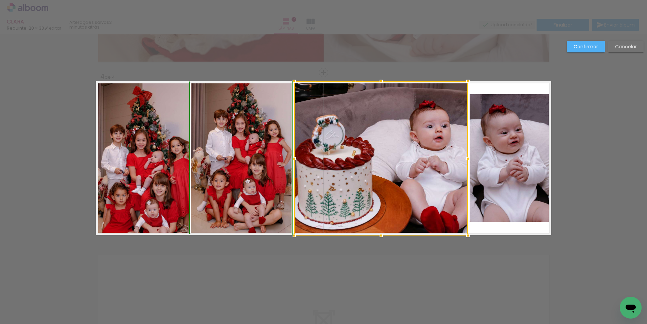
drag, startPoint x: 379, startPoint y: 92, endPoint x: 385, endPoint y: 89, distance: 7.0
click at [379, 84] on div at bounding box center [381, 81] width 14 height 14
click at [526, 141] on quentale-photo at bounding box center [510, 157] width 81 height 127
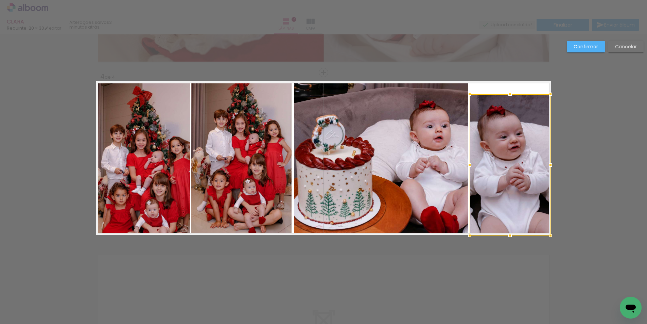
drag, startPoint x: 509, startPoint y: 223, endPoint x: 509, endPoint y: 218, distance: 4.8
click at [508, 232] on div at bounding box center [510, 235] width 14 height 14
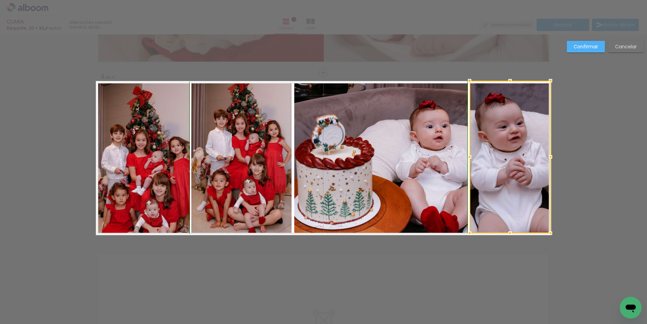
drag, startPoint x: 509, startPoint y: 94, endPoint x: 510, endPoint y: 84, distance: 10.9
click at [510, 84] on div at bounding box center [510, 81] width 14 height 14
click at [0, 0] on slot "Confirmar" at bounding box center [0, 0] width 0 height 0
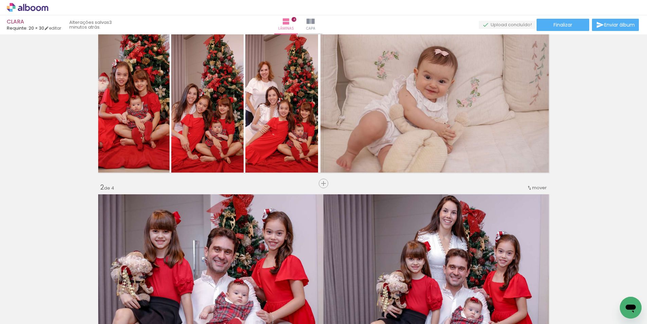
scroll to position [28, 0]
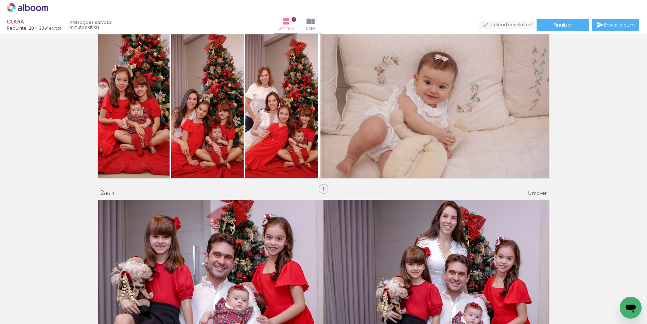
click at [24, 314] on span "Adicionar Fotos" at bounding box center [24, 314] width 20 height 7
click at [0, 0] on input "file" at bounding box center [0, 0] width 0 height 0
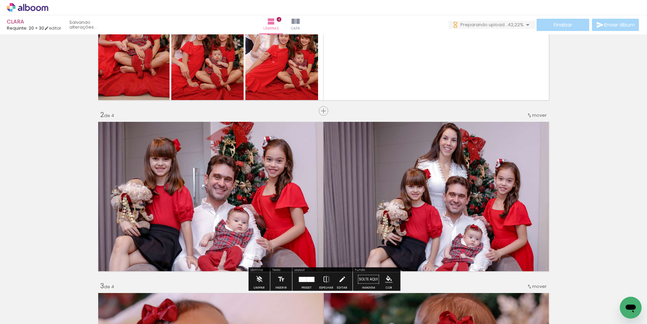
scroll to position [0, 0]
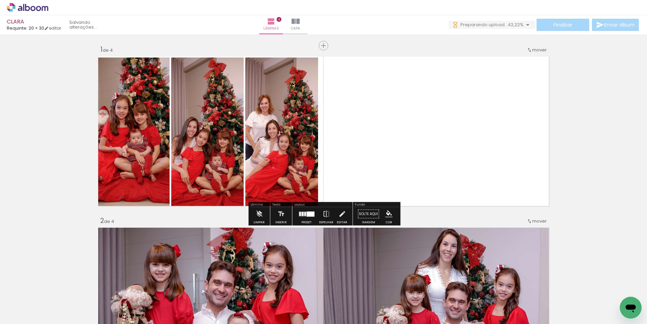
click at [430, 130] on quentale-photo at bounding box center [435, 131] width 231 height 154
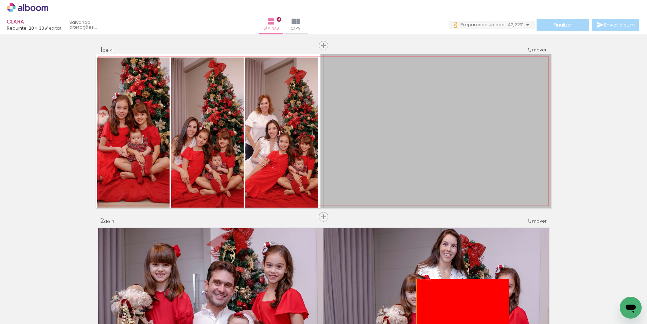
drag, startPoint x: 431, startPoint y: 132, endPoint x: 463, endPoint y: 309, distance: 180.6
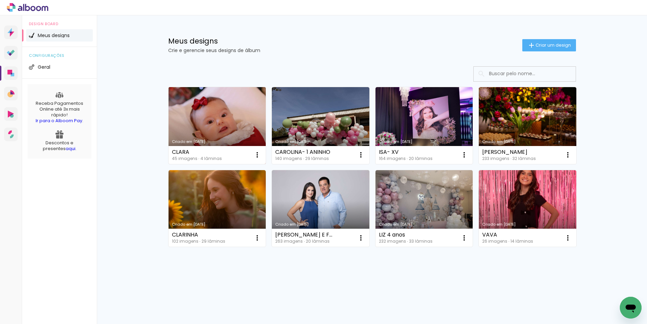
click at [211, 106] on link "Criado em [DATE]" at bounding box center [218, 125] width 98 height 77
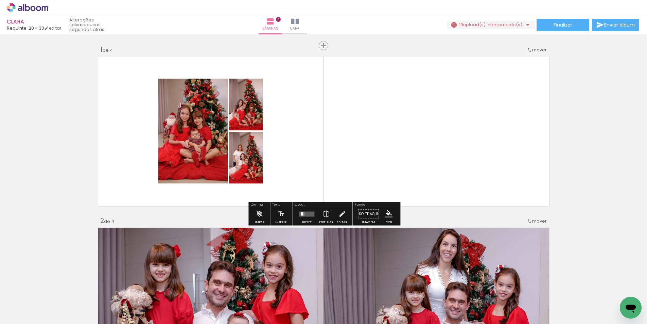
click at [198, 129] on div at bounding box center [193, 131] width 70 height 105
click at [304, 213] on quentale-layouter at bounding box center [307, 213] width 16 height 5
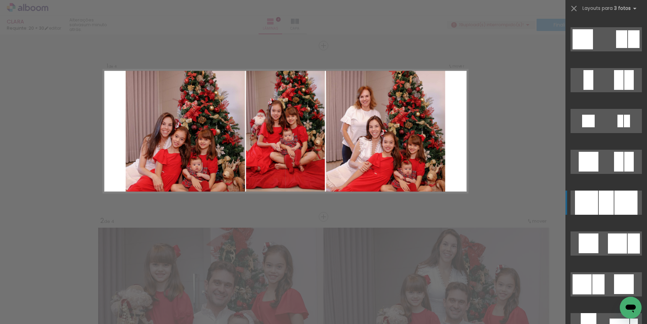
scroll to position [854, 0]
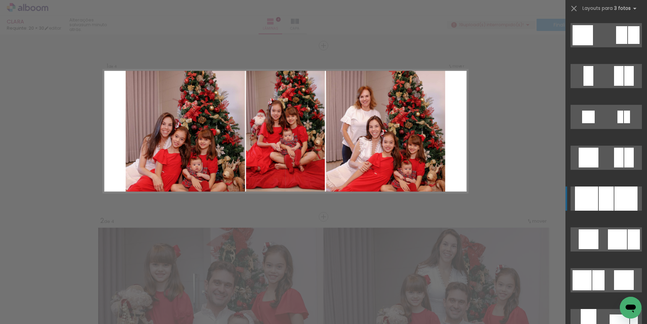
click at [605, 203] on div at bounding box center [606, 198] width 15 height 24
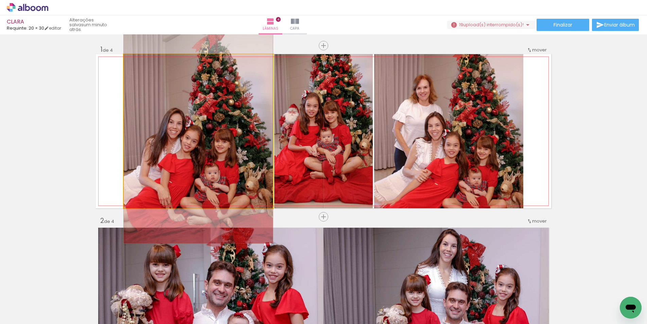
click at [231, 147] on div at bounding box center [198, 131] width 149 height 224
click at [146, 126] on div at bounding box center [198, 131] width 149 height 224
click at [146, 126] on quentale-photo at bounding box center [198, 131] width 149 height 154
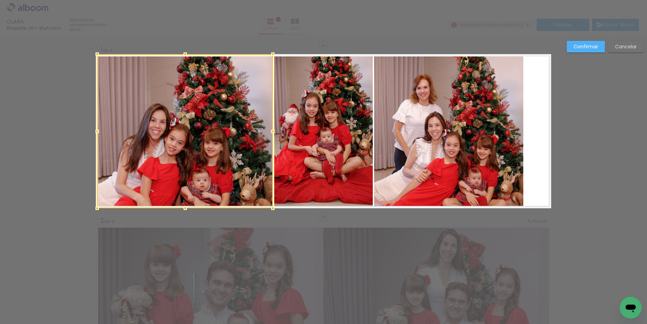
drag, startPoint x: 122, startPoint y: 130, endPoint x: 97, endPoint y: 129, distance: 25.5
click at [97, 129] on div at bounding box center [97, 131] width 14 height 14
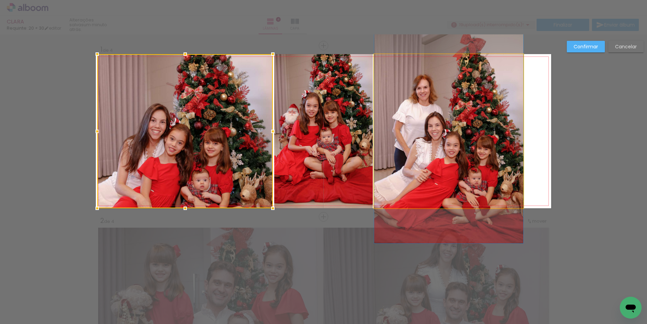
drag, startPoint x: 468, startPoint y: 140, endPoint x: 501, endPoint y: 136, distance: 33.2
click at [468, 140] on album-spread "1 de 4" at bounding box center [323, 131] width 455 height 154
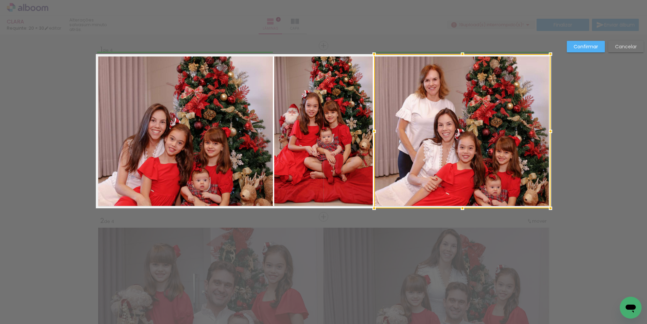
drag, startPoint x: 524, startPoint y: 131, endPoint x: 549, endPoint y: 134, distance: 25.0
click at [551, 133] on div at bounding box center [551, 131] width 14 height 14
click at [471, 129] on div at bounding box center [462, 131] width 176 height 154
click at [470, 126] on div at bounding box center [462, 131] width 176 height 154
click at [471, 128] on div at bounding box center [462, 131] width 176 height 154
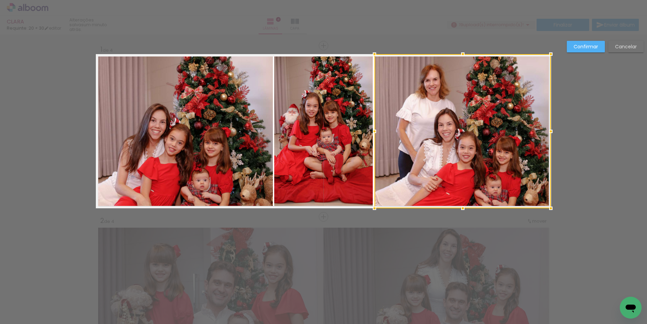
click at [186, 142] on album-spread "1 de 4" at bounding box center [323, 131] width 455 height 154
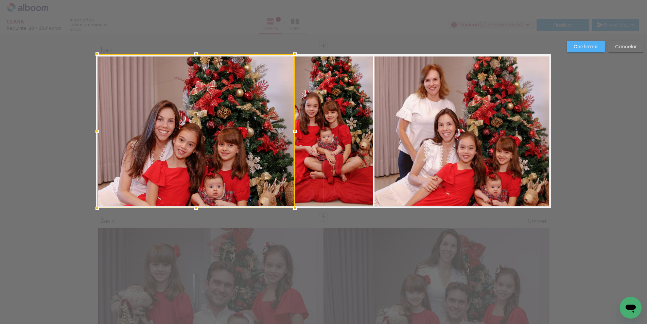
drag, startPoint x: 271, startPoint y: 131, endPoint x: 293, endPoint y: 132, distance: 22.1
click at [293, 132] on div at bounding box center [295, 131] width 14 height 14
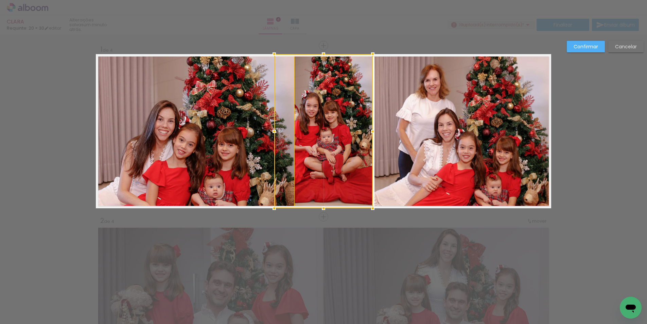
click at [429, 124] on album-spread "1 de 4" at bounding box center [323, 131] width 455 height 154
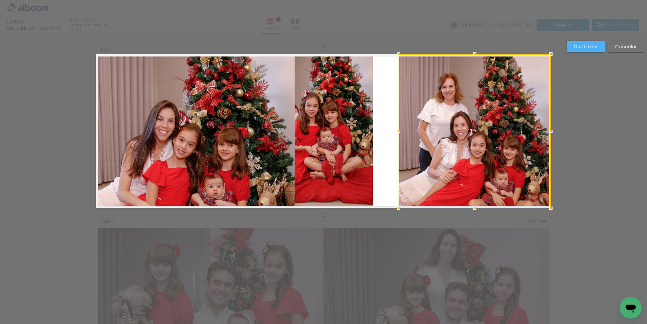
drag, startPoint x: 374, startPoint y: 133, endPoint x: 398, endPoint y: 133, distance: 24.1
click at [398, 133] on div at bounding box center [399, 131] width 14 height 14
drag, startPoint x: 468, startPoint y: 134, endPoint x: 469, endPoint y: 130, distance: 3.8
click at [469, 130] on div at bounding box center [475, 131] width 153 height 154
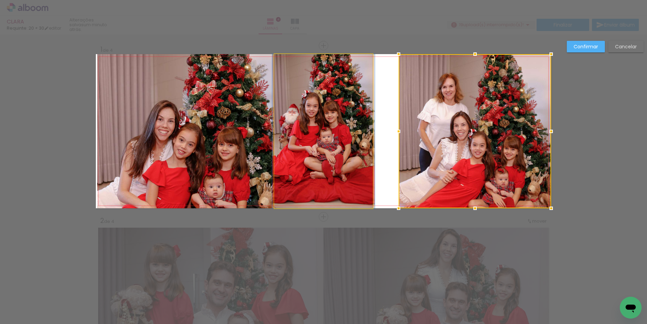
drag, startPoint x: 342, startPoint y: 128, endPoint x: 336, endPoint y: 128, distance: 5.4
click at [342, 128] on album-spread "1 de 4" at bounding box center [323, 131] width 455 height 154
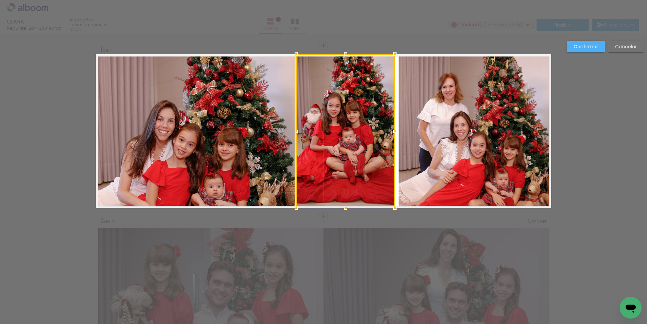
drag, startPoint x: 336, startPoint y: 128, endPoint x: 358, endPoint y: 129, distance: 22.1
click at [358, 129] on div at bounding box center [345, 131] width 99 height 154
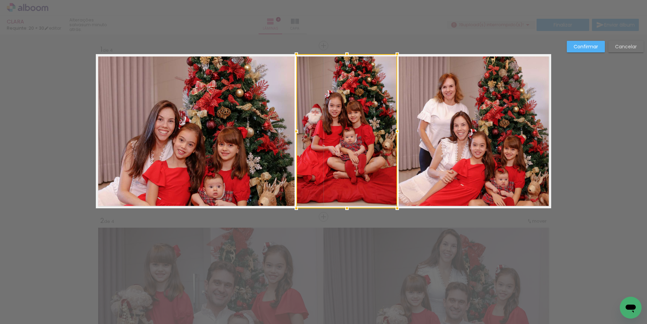
click at [398, 131] on div at bounding box center [397, 131] width 14 height 14
click at [0, 0] on slot "Confirmar" at bounding box center [0, 0] width 0 height 0
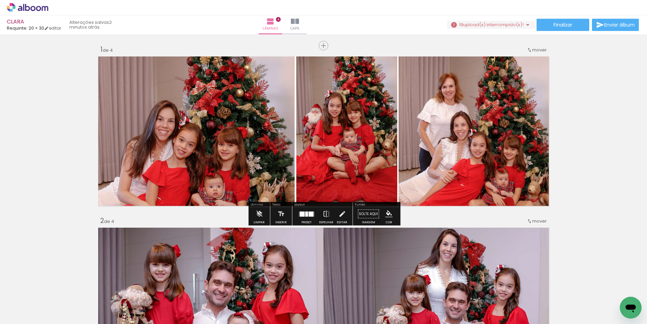
click at [398, 149] on div at bounding box center [346, 131] width 103 height 154
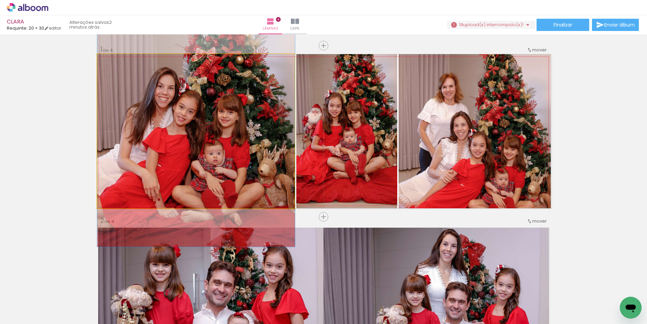
drag, startPoint x: 170, startPoint y: 134, endPoint x: 171, endPoint y: 101, distance: 33.0
click at [171, 101] on div at bounding box center [196, 98] width 198 height 297
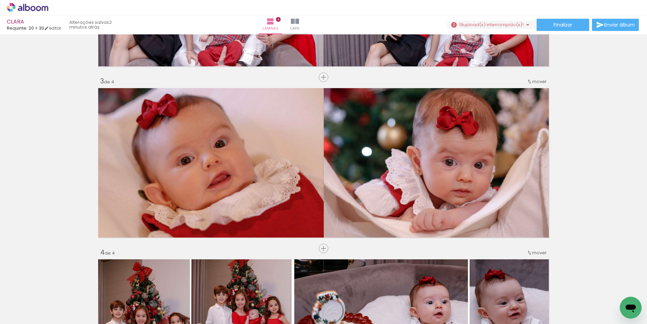
scroll to position [238, 0]
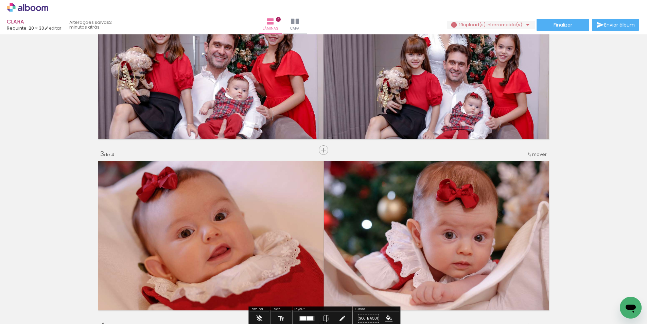
click at [537, 153] on span "mover" at bounding box center [539, 154] width 15 height 6
click at [528, 152] on paper-item "antes da 1" at bounding box center [522, 152] width 52 height 11
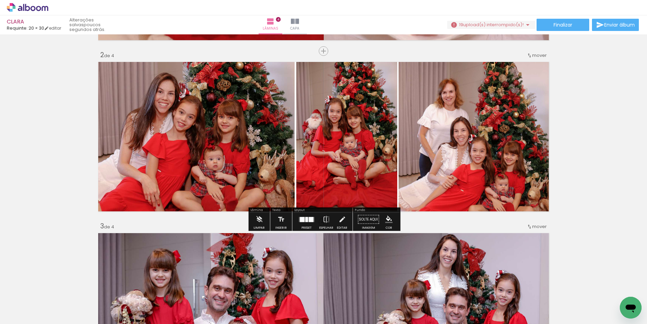
scroll to position [180, 0]
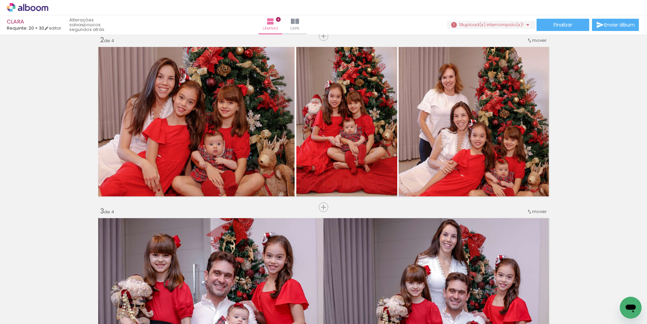
click at [539, 212] on span "mover" at bounding box center [539, 211] width 15 height 6
click at [530, 220] on paper-item "antes da 2" at bounding box center [522, 221] width 52 height 11
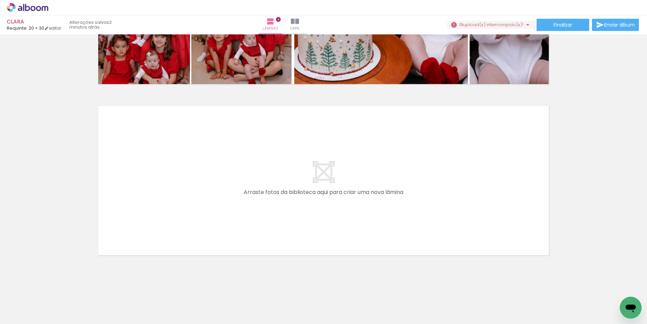
scroll to position [0, 434]
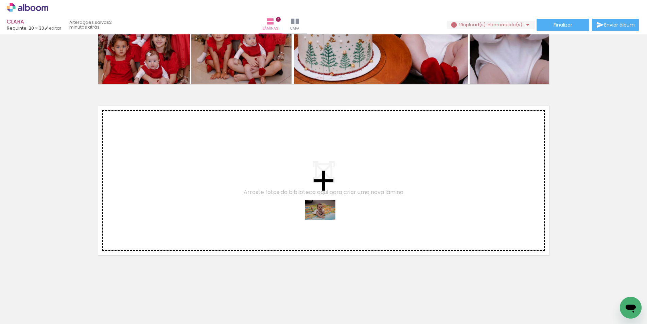
drag, startPoint x: 398, startPoint y: 304, endPoint x: 385, endPoint y: 265, distance: 41.1
click at [325, 220] on quentale-workspace at bounding box center [323, 162] width 647 height 324
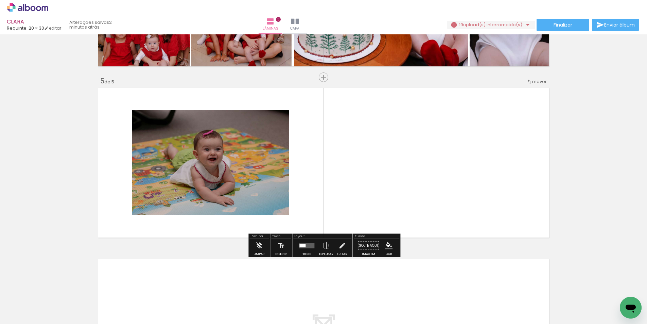
scroll to position [657, 0]
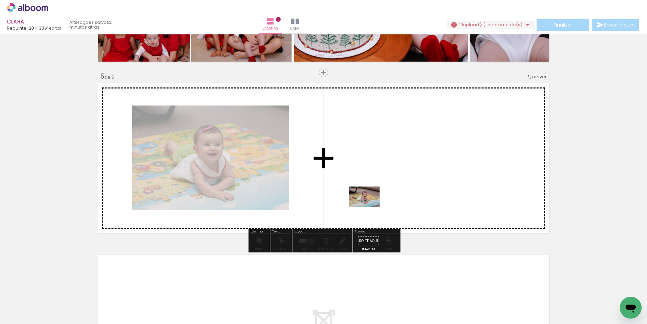
drag, startPoint x: 434, startPoint y: 296, endPoint x: 369, endPoint y: 207, distance: 109.8
click at [369, 207] on quentale-workspace at bounding box center [323, 162] width 647 height 324
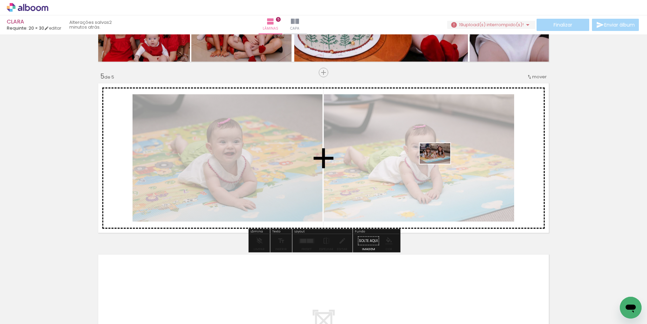
drag, startPoint x: 473, startPoint y: 300, endPoint x: 440, endPoint y: 163, distance: 140.2
click at [440, 163] on quentale-workspace at bounding box center [323, 162] width 647 height 324
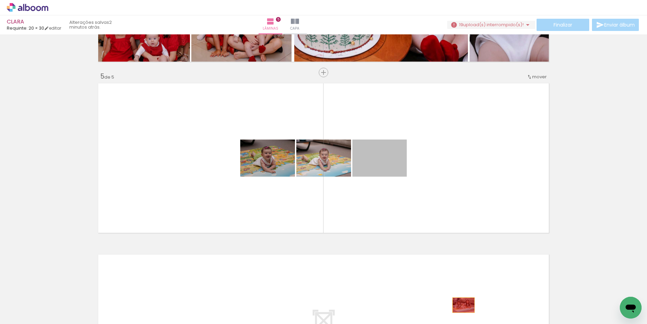
drag, startPoint x: 396, startPoint y: 169, endPoint x: 463, endPoint y: 304, distance: 151.1
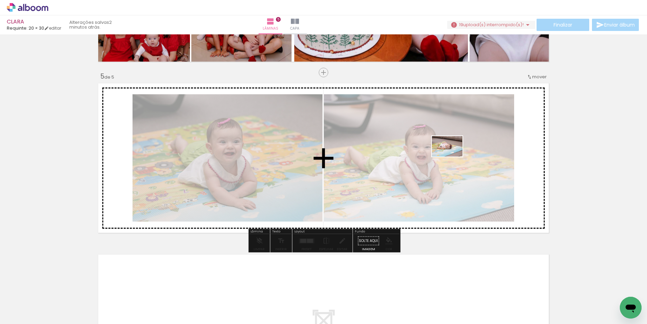
drag, startPoint x: 509, startPoint y: 301, endPoint x: 463, endPoint y: 170, distance: 139.9
click at [452, 156] on quentale-workspace at bounding box center [323, 162] width 647 height 324
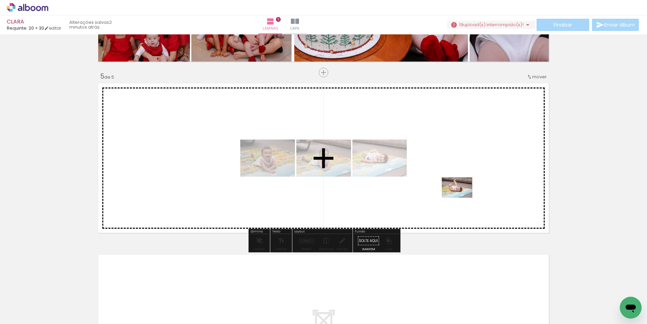
drag, startPoint x: 551, startPoint y: 302, endPoint x: 458, endPoint y: 184, distance: 150.5
click at [458, 184] on quentale-workspace at bounding box center [323, 162] width 647 height 324
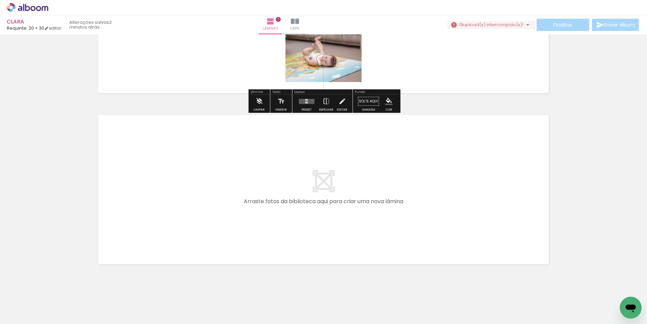
scroll to position [805, 0]
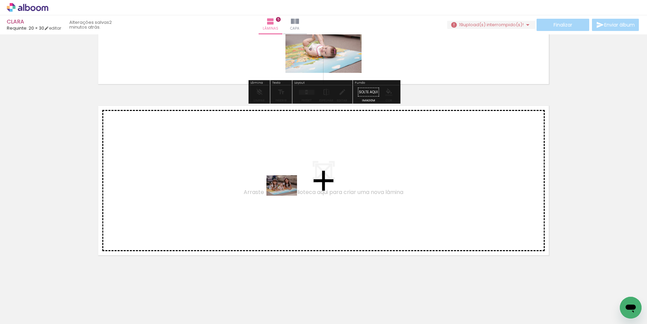
click at [287, 195] on quentale-workspace at bounding box center [323, 162] width 647 height 324
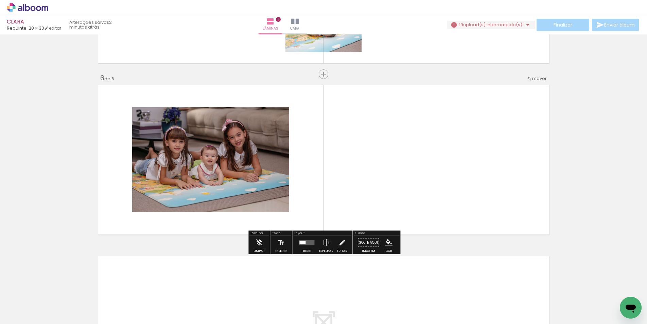
scroll to position [828, 0]
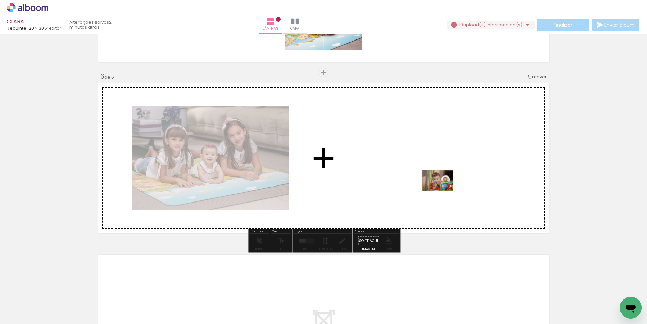
click at [442, 190] on quentale-workspace at bounding box center [323, 162] width 647 height 324
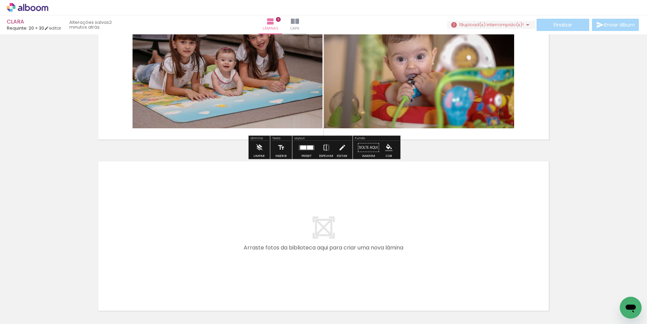
scroll to position [930, 0]
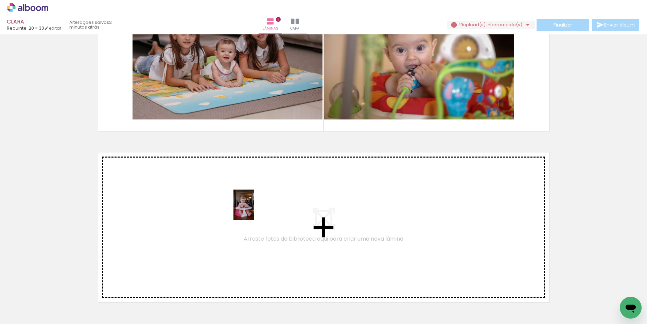
click at [254, 210] on quentale-workspace at bounding box center [323, 162] width 647 height 324
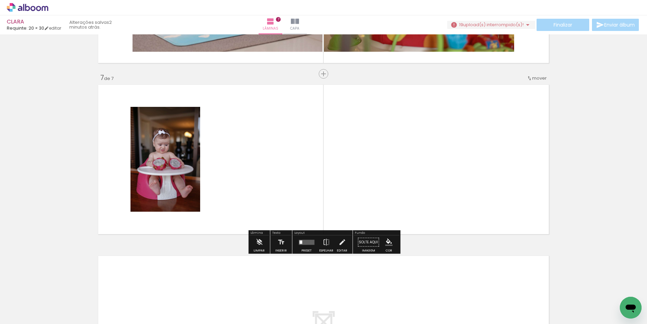
scroll to position [999, 0]
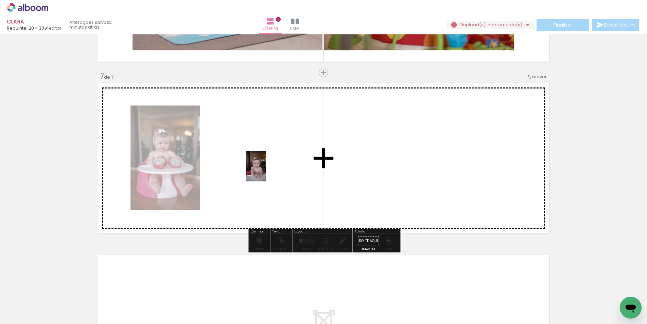
drag, startPoint x: 361, startPoint y: 275, endPoint x: 265, endPoint y: 171, distance: 141.7
click at [265, 171] on quentale-workspace at bounding box center [323, 162] width 647 height 324
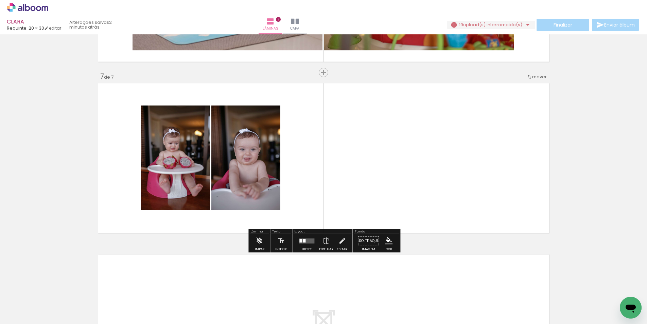
drag, startPoint x: 430, startPoint y: 301, endPoint x: 341, endPoint y: 167, distance: 162.0
click at [341, 167] on quentale-workspace at bounding box center [323, 162] width 647 height 324
drag, startPoint x: 432, startPoint y: 304, endPoint x: 394, endPoint y: 243, distance: 71.6
click at [394, 243] on quentale-workspace at bounding box center [323, 162] width 647 height 324
drag, startPoint x: 423, startPoint y: 276, endPoint x: 302, endPoint y: 142, distance: 180.5
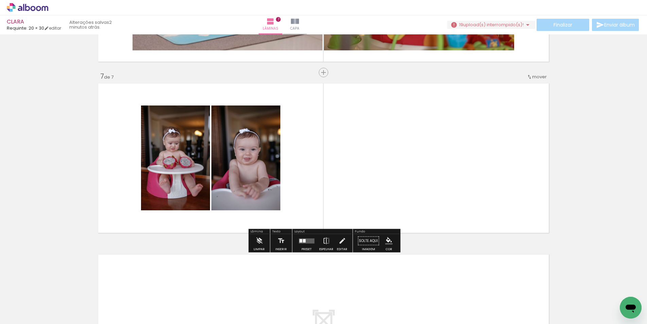
click at [302, 142] on quentale-workspace at bounding box center [323, 162] width 647 height 324
click at [56, 298] on iron-horizontal-list at bounding box center [49, 302] width 14 height 42
click at [422, 175] on quentale-layouter at bounding box center [323, 158] width 455 height 154
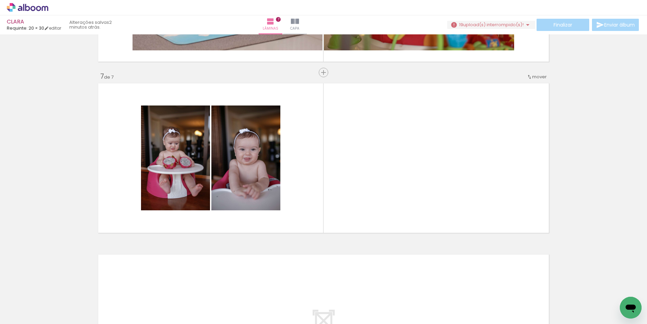
click at [56, 297] on iron-horizontal-list at bounding box center [49, 302] width 14 height 42
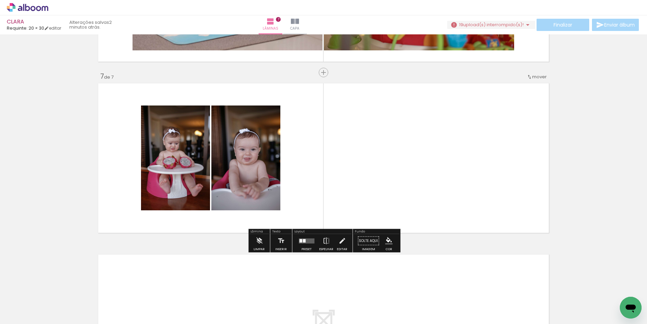
drag, startPoint x: 358, startPoint y: 297, endPoint x: 369, endPoint y: 161, distance: 135.8
click at [369, 161] on quentale-workspace at bounding box center [323, 162] width 647 height 324
click at [369, 161] on quentale-layouter at bounding box center [323, 158] width 455 height 154
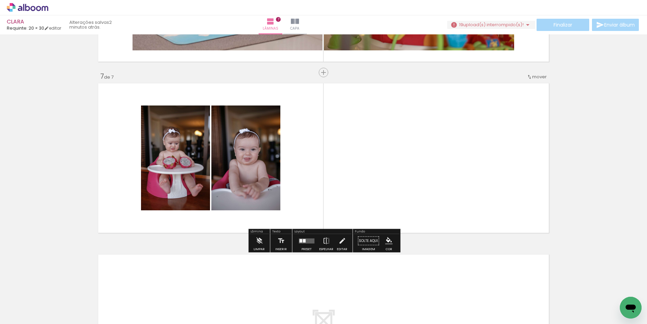
click at [369, 161] on quentale-layouter at bounding box center [323, 158] width 455 height 154
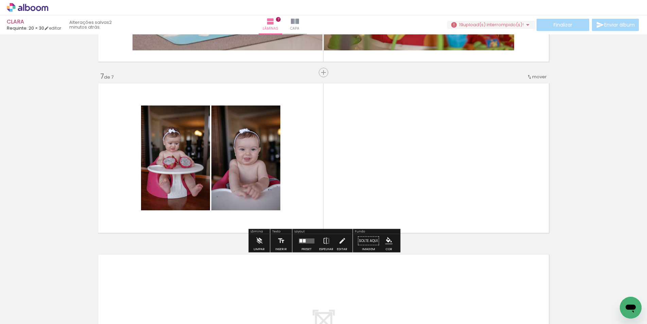
click at [369, 161] on quentale-layouter at bounding box center [323, 158] width 455 height 154
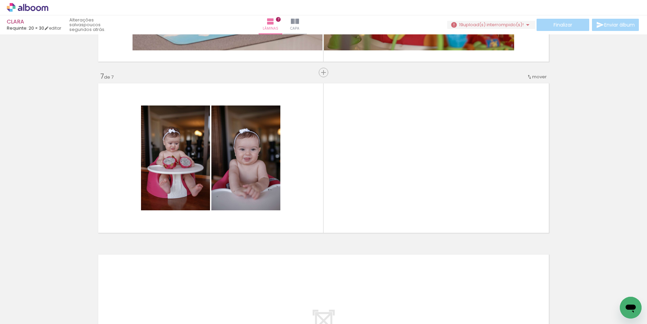
scroll to position [0, 873]
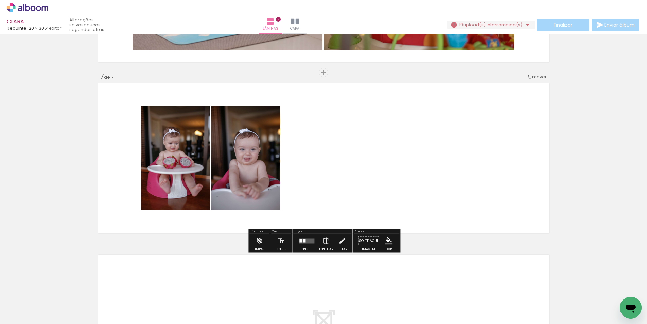
drag, startPoint x: 263, startPoint y: 303, endPoint x: 357, endPoint y: 163, distance: 168.3
click at [358, 160] on quentale-workspace at bounding box center [323, 162] width 647 height 324
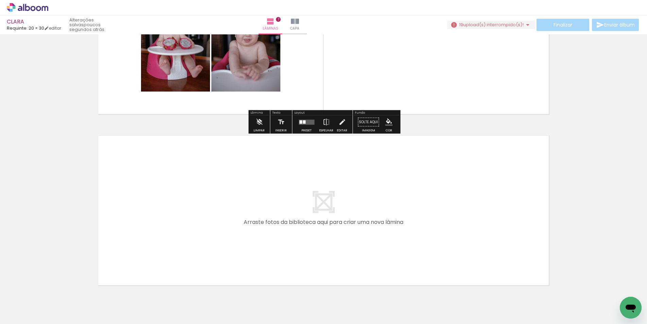
scroll to position [1147, 0]
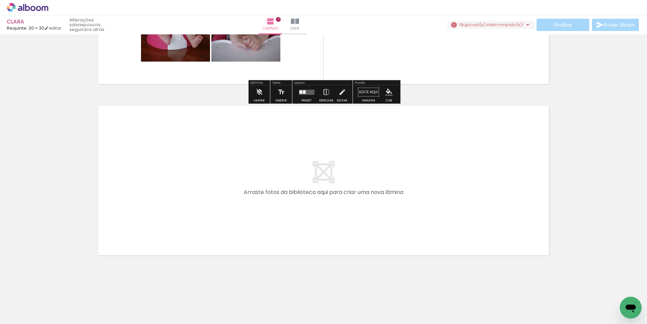
drag, startPoint x: 269, startPoint y: 295, endPoint x: 325, endPoint y: 158, distance: 147.5
click at [342, 127] on quentale-workspace at bounding box center [323, 162] width 647 height 324
click at [318, 174] on quentale-layouter at bounding box center [323, 180] width 455 height 154
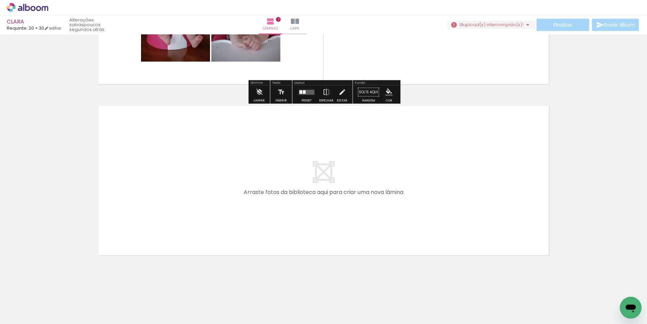
click at [318, 174] on quentale-layouter at bounding box center [323, 180] width 455 height 154
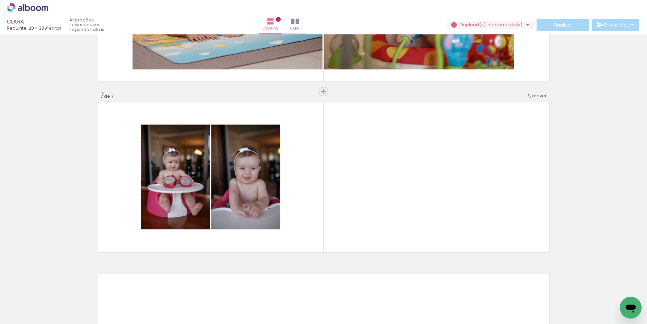
scroll to position [0, 852]
drag, startPoint x: 317, startPoint y: 293, endPoint x: 318, endPoint y: 284, distance: 8.7
click at [318, 274] on quentale-workspace at bounding box center [323, 162] width 647 height 324
drag, startPoint x: 323, startPoint y: 302, endPoint x: 346, endPoint y: 197, distance: 108.2
click at [346, 197] on quentale-workspace at bounding box center [323, 162] width 647 height 324
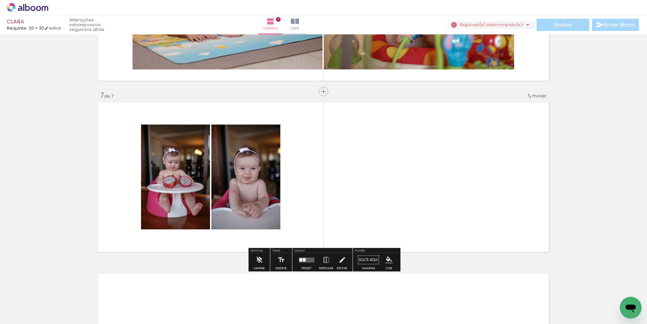
click at [12, 316] on iron-icon at bounding box center [10, 314] width 8 height 8
click at [0, 0] on input "file" at bounding box center [0, 0] width 0 height 0
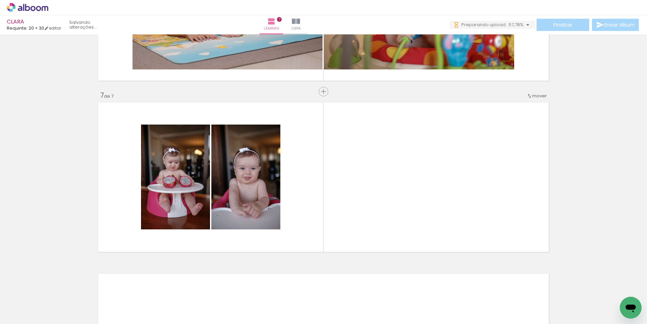
scroll to position [0, 0]
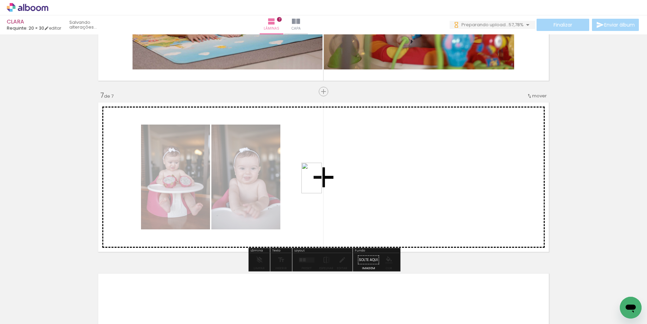
drag, startPoint x: 285, startPoint y: 301, endPoint x: 322, endPoint y: 219, distance: 90.0
click at [323, 181] on quentale-workspace at bounding box center [323, 162] width 647 height 324
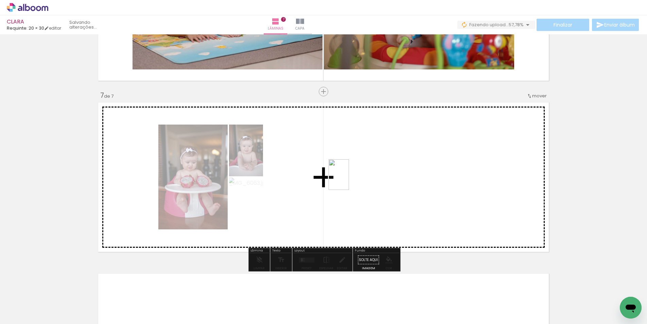
drag, startPoint x: 323, startPoint y: 301, endPoint x: 349, endPoint y: 179, distance: 124.0
click at [349, 179] on quentale-workspace at bounding box center [323, 162] width 647 height 324
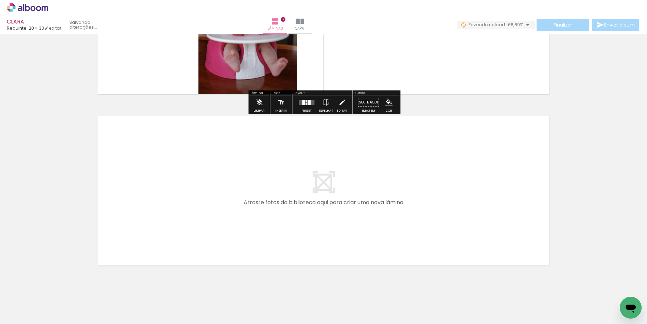
scroll to position [1137, 0]
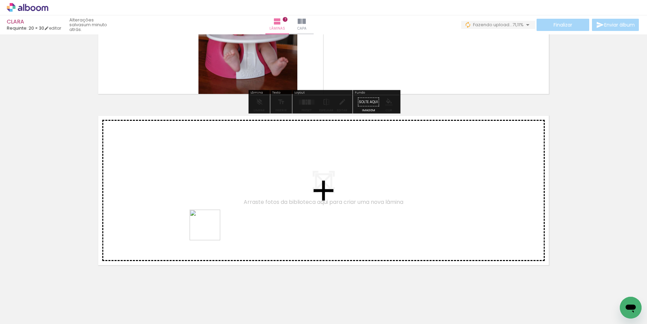
click at [210, 230] on quentale-workspace at bounding box center [323, 162] width 647 height 324
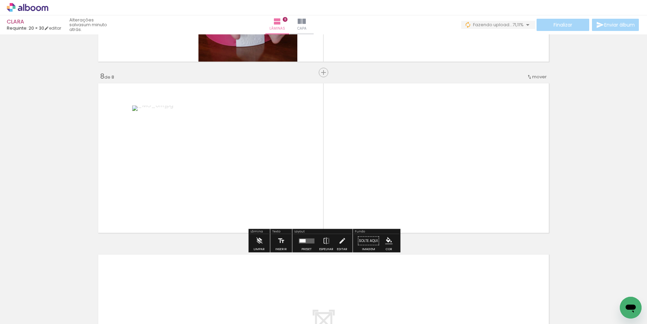
scroll to position [1170, 0]
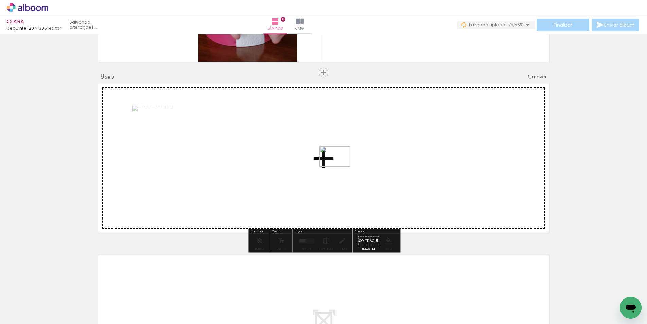
click at [338, 160] on quentale-workspace at bounding box center [323, 162] width 647 height 324
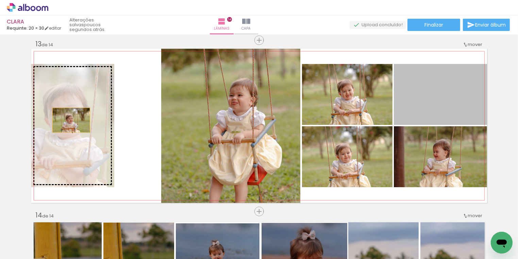
scroll to position [0, 2394]
drag, startPoint x: 101, startPoint y: 118, endPoint x: 54, endPoint y: 121, distance: 47.3
click at [0, 0] on slot at bounding box center [0, 0] width 0 height 0
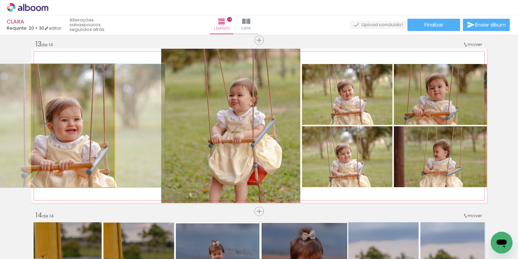
click at [73, 120] on quentale-photo at bounding box center [72, 125] width 83 height 123
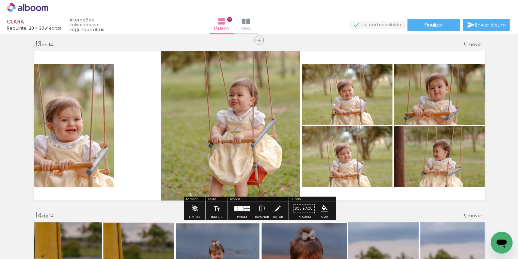
click at [73, 120] on quentale-photo at bounding box center [72, 125] width 83 height 123
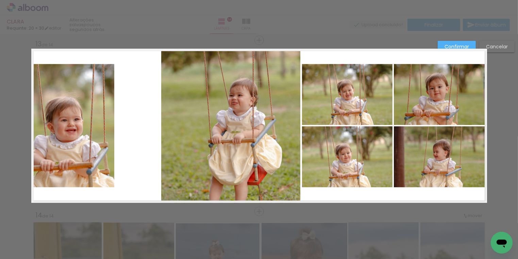
click at [74, 120] on album-spread "13 de 14" at bounding box center [258, 126] width 455 height 154
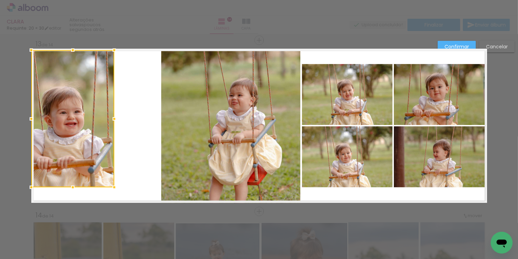
drag, startPoint x: 71, startPoint y: 64, endPoint x: 72, endPoint y: 84, distance: 20.1
click at [74, 52] on div at bounding box center [73, 50] width 14 height 14
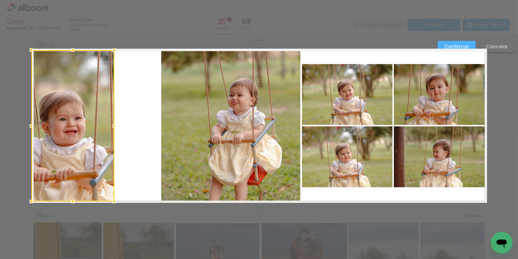
drag, startPoint x: 70, startPoint y: 186, endPoint x: 70, endPoint y: 200, distance: 14.3
click at [70, 200] on div at bounding box center [73, 201] width 14 height 14
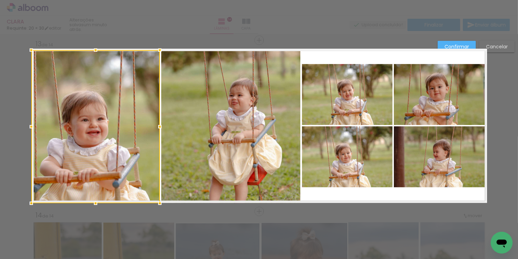
drag, startPoint x: 115, startPoint y: 125, endPoint x: 160, endPoint y: 126, distance: 45.5
click at [160, 126] on div at bounding box center [160, 127] width 14 height 14
click at [329, 87] on album-spread "13 de 14" at bounding box center [258, 126] width 455 height 154
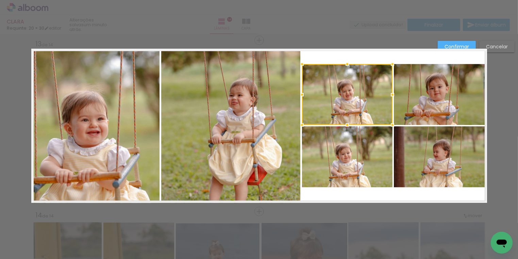
click at [373, 160] on album-spread "13 de 14" at bounding box center [258, 126] width 455 height 154
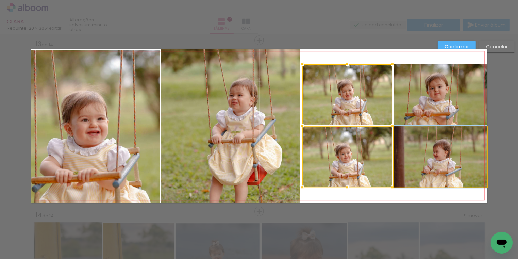
click at [443, 161] on album-spread "13 de 14" at bounding box center [258, 126] width 455 height 154
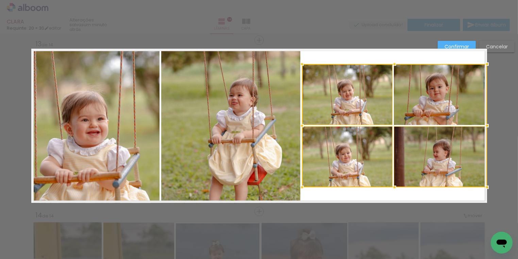
click at [431, 94] on div at bounding box center [394, 125] width 185 height 123
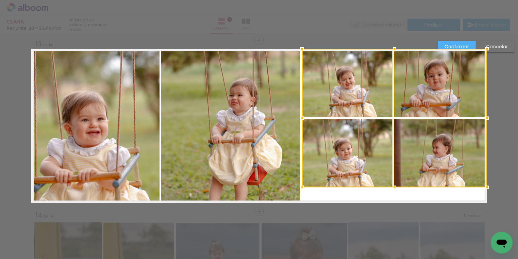
drag, startPoint x: 395, startPoint y: 62, endPoint x: 395, endPoint y: 51, distance: 11.2
click at [396, 49] on div at bounding box center [394, 49] width 14 height 14
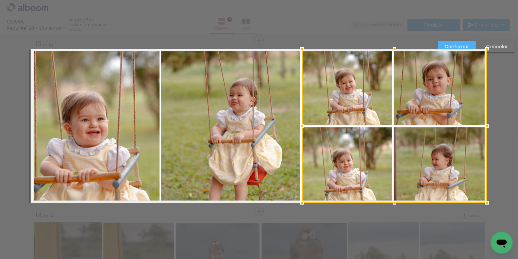
drag, startPoint x: 394, startPoint y: 192, endPoint x: 395, endPoint y: 201, distance: 8.8
click at [395, 201] on div at bounding box center [394, 203] width 14 height 14
click at [446, 43] on paper-button "Confirmar" at bounding box center [456, 47] width 38 height 12
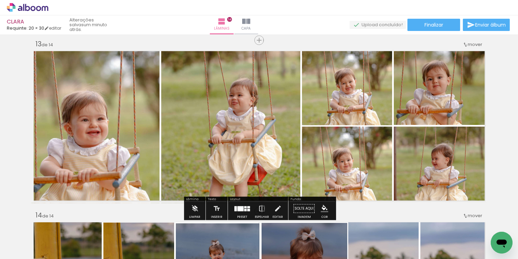
click at [300, 167] on div at bounding box center [230, 137] width 139 height 209
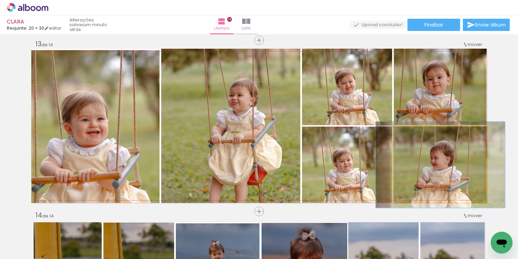
type paper-slider "113"
click at [418, 134] on div at bounding box center [412, 133] width 11 height 11
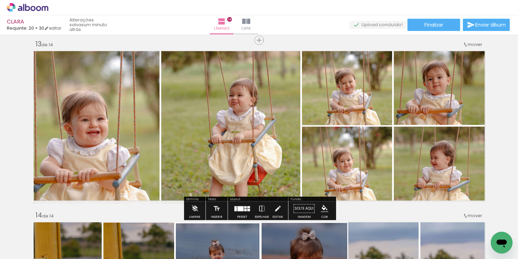
click at [325, 162] on quentale-photo at bounding box center [347, 164] width 90 height 76
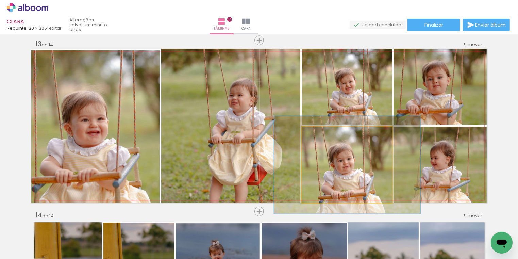
drag, startPoint x: 322, startPoint y: 133, endPoint x: 329, endPoint y: 133, distance: 6.5
type paper-slider "128"
click at [329, 133] on div at bounding box center [324, 133] width 11 height 11
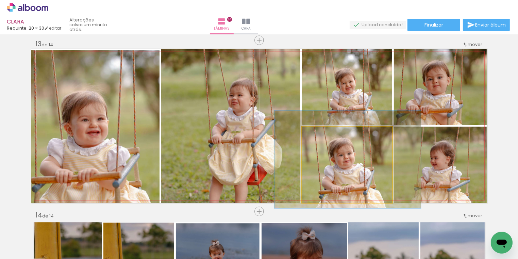
drag, startPoint x: 358, startPoint y: 165, endPoint x: 358, endPoint y: 160, distance: 5.4
click at [358, 160] on div at bounding box center [347, 159] width 146 height 98
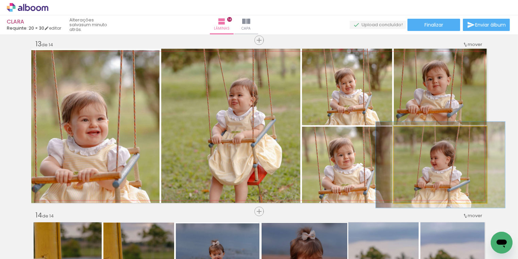
click at [440, 162] on div at bounding box center [440, 165] width 129 height 86
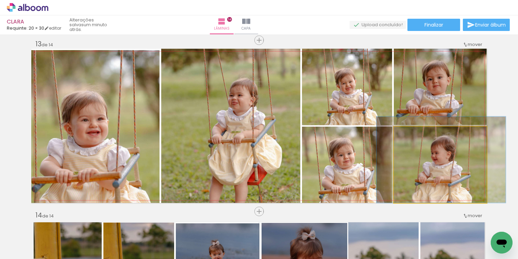
drag, startPoint x: 440, startPoint y: 162, endPoint x: 440, endPoint y: 157, distance: 5.8
click at [440, 157] on div at bounding box center [440, 160] width 129 height 86
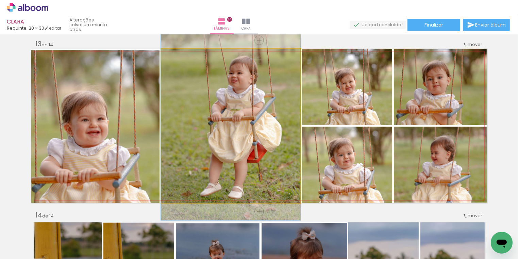
drag, startPoint x: 231, startPoint y: 109, endPoint x: 230, endPoint y: 87, distance: 22.1
drag, startPoint x: 177, startPoint y: 55, endPoint x: 168, endPoint y: 54, distance: 9.2
type paper-slider "100"
click at [168, 54] on div at bounding box center [186, 56] width 47 height 10
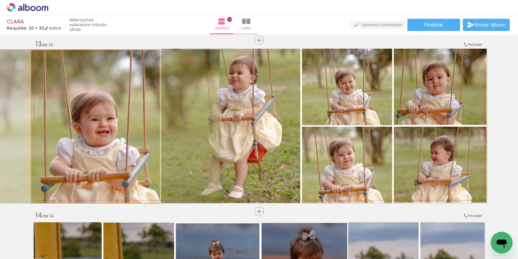
drag, startPoint x: 74, startPoint y: 132, endPoint x: 84, endPoint y: 116, distance: 18.3
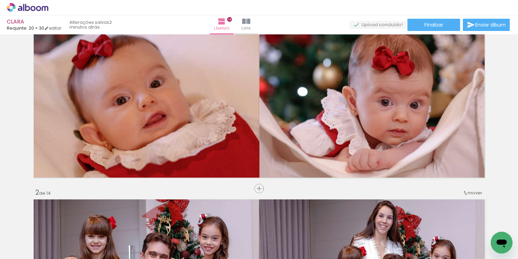
scroll to position [0, 0]
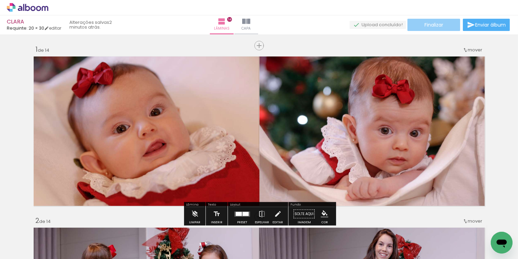
click at [421, 24] on paper-button "Finalizar" at bounding box center [433, 25] width 53 height 12
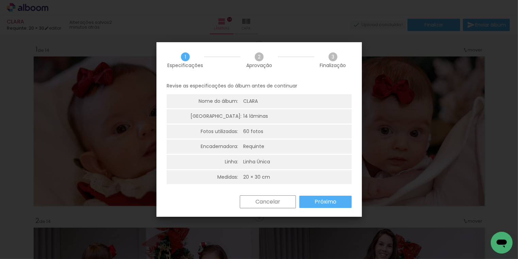
click at [0, 0] on slot "Próximo" at bounding box center [0, 0] width 0 height 0
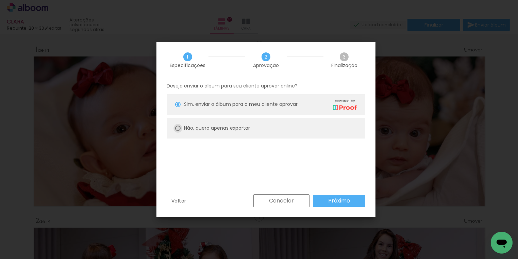
click at [176, 107] on div at bounding box center [177, 104] width 5 height 5
type paper-radio-button "on"
click at [0, 0] on slot "Próximo" at bounding box center [0, 0] width 0 height 0
type input "Alta, 300 DPI"
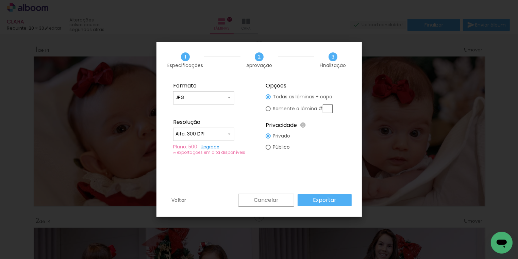
click at [0, 0] on slot "Exportar" at bounding box center [0, 0] width 0 height 0
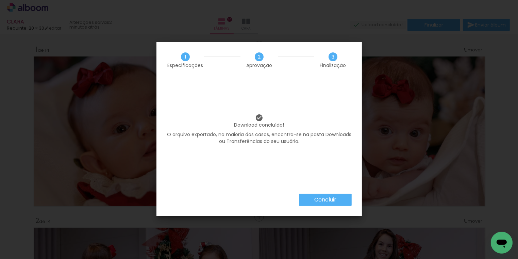
click at [0, 0] on slot "Concluir" at bounding box center [0, 0] width 0 height 0
